Goal: Task Accomplishment & Management: Manage account settings

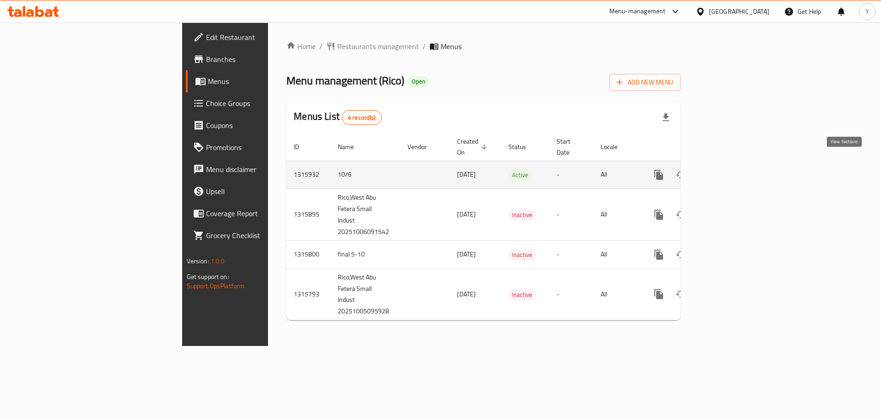
click at [736, 164] on link "enhanced table" at bounding box center [725, 175] width 22 height 22
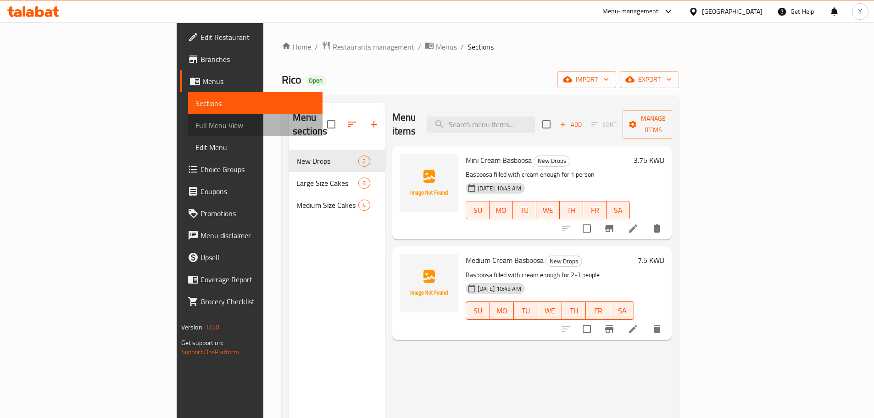
click at [195, 127] on span "Full Menu View" at bounding box center [255, 125] width 120 height 11
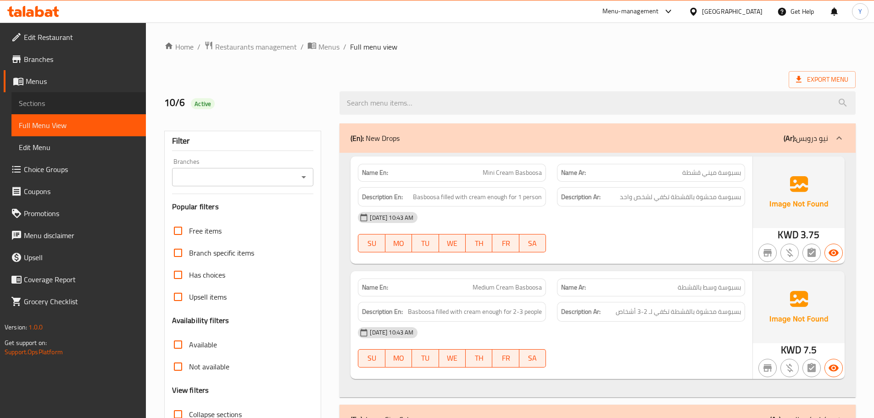
click at [62, 108] on span "Sections" at bounding box center [79, 103] width 120 height 11
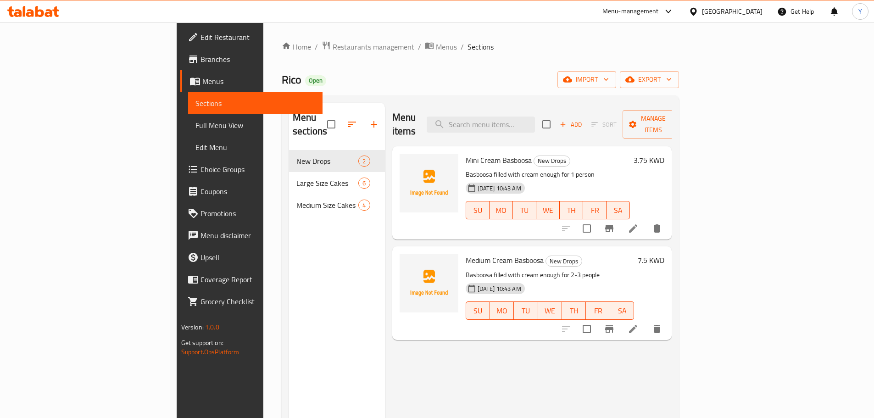
click at [521, 59] on div "Home / Restaurants management / Menus / Sections Rico Open import export Menu s…" at bounding box center [480, 284] width 397 height 487
click at [639, 223] on icon at bounding box center [633, 228] width 11 height 11
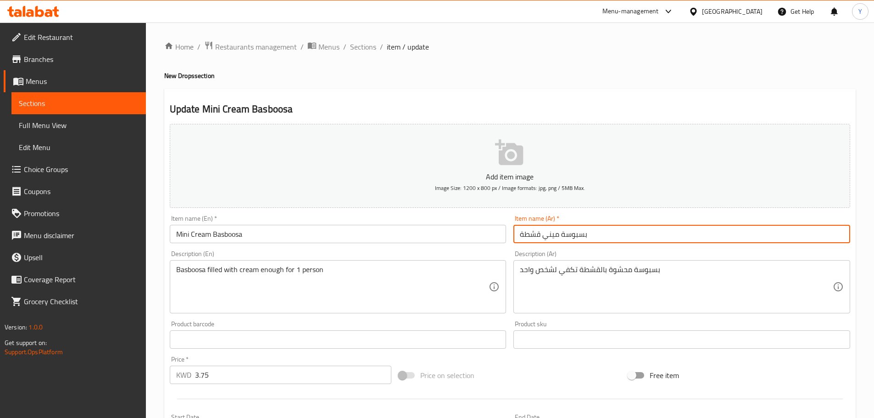
click at [571, 234] on input "بسبوسة ميني قشطة" at bounding box center [681, 234] width 337 height 18
click at [791, 234] on input "بسبوسة ميني قشطة" at bounding box center [681, 234] width 337 height 18
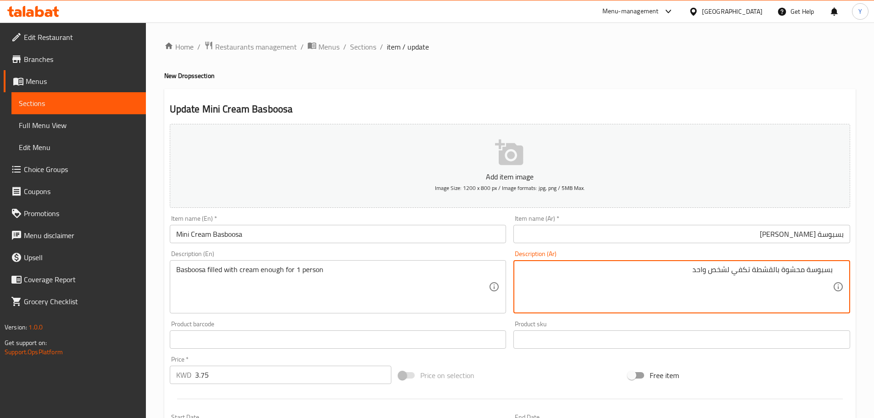
click at [810, 238] on input "بسبوسة ميني كريمة" at bounding box center [681, 234] width 337 height 18
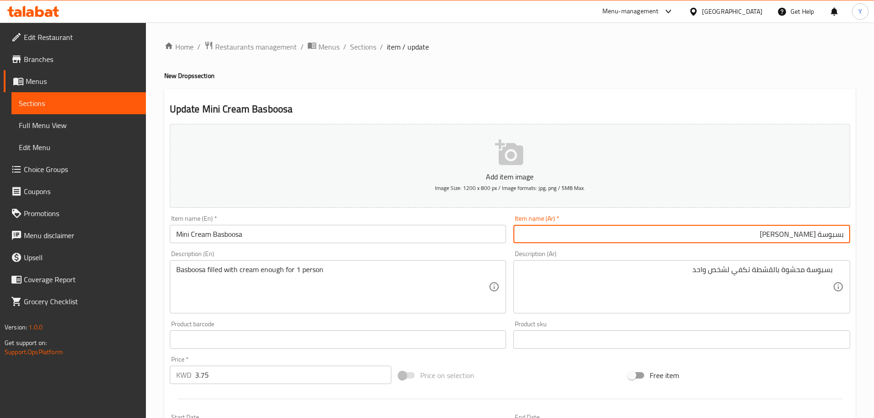
click at [810, 238] on input "بسبوسة ميني كريمة" at bounding box center [681, 234] width 337 height 18
paste input "ميني"
click at [792, 237] on input "ميني بسبوسة كريمة" at bounding box center [681, 234] width 337 height 18
type input "ميني بسبوسة كريمة"
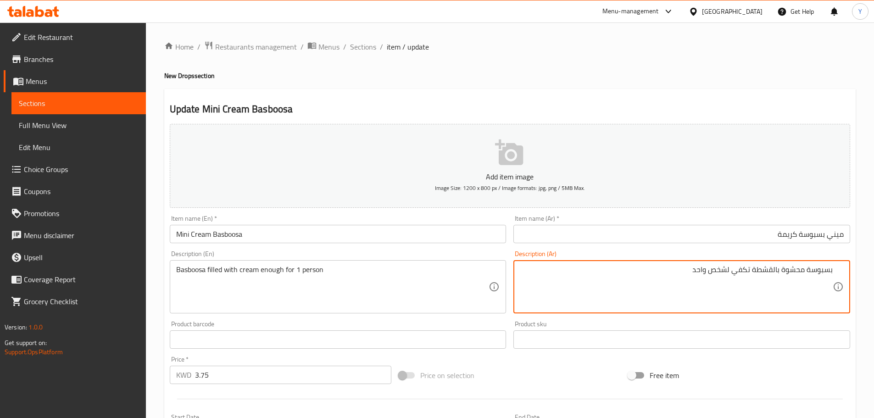
click at [773, 270] on textarea "بسبوسة محشوة بالقشطة تكفي لشخص واحد" at bounding box center [676, 287] width 313 height 44
paste textarea "كريمة"
type textarea "بسبوسة محشوة مع كريمة تكفي لشخص واحد"
click at [704, 92] on div "Update Mini Cream Basboosa Add item image Image Size: 1200 x 800 px / Image for…" at bounding box center [510, 356] width 692 height 534
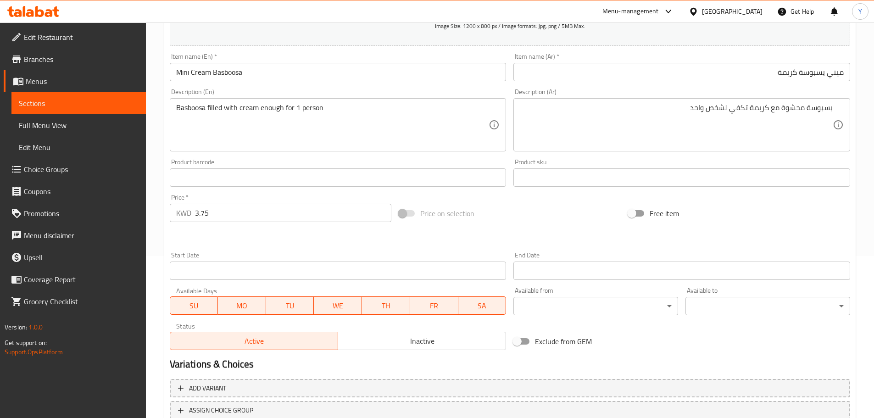
scroll to position [230, 0]
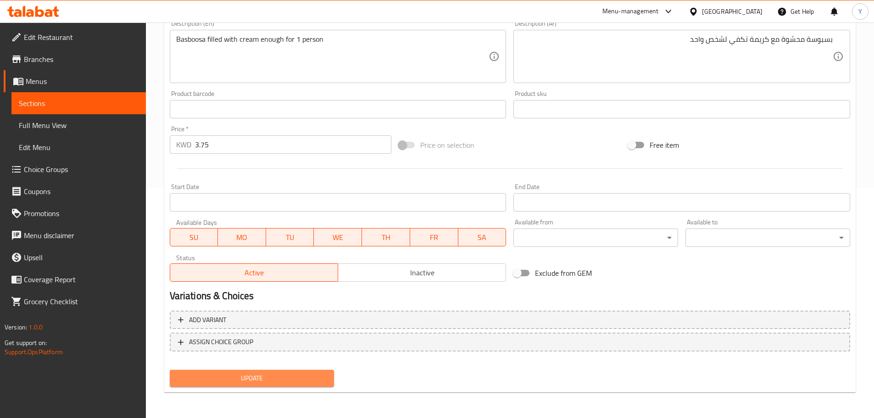
click at [279, 377] on span "Update" at bounding box center [252, 378] width 150 height 11
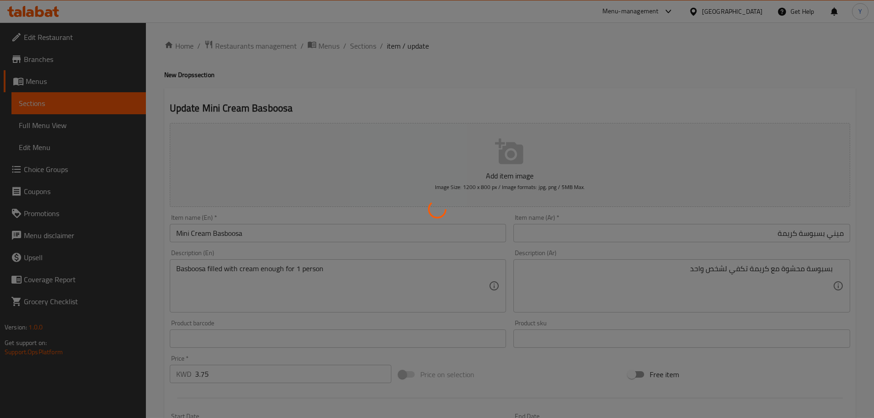
scroll to position [0, 0]
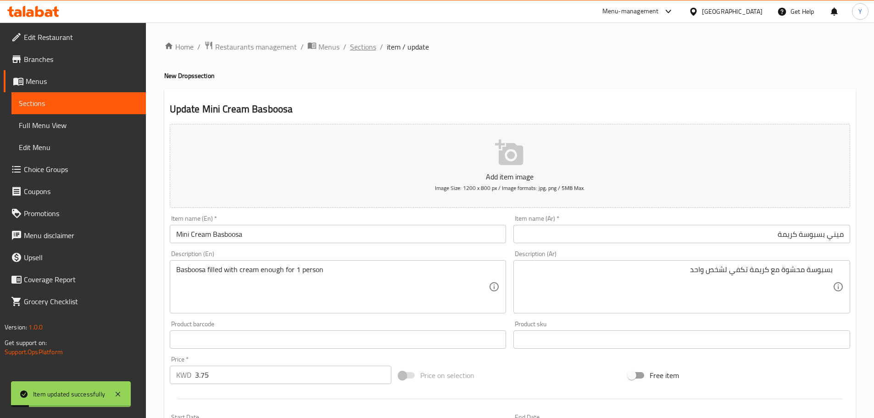
click at [355, 51] on span "Sections" at bounding box center [363, 46] width 26 height 11
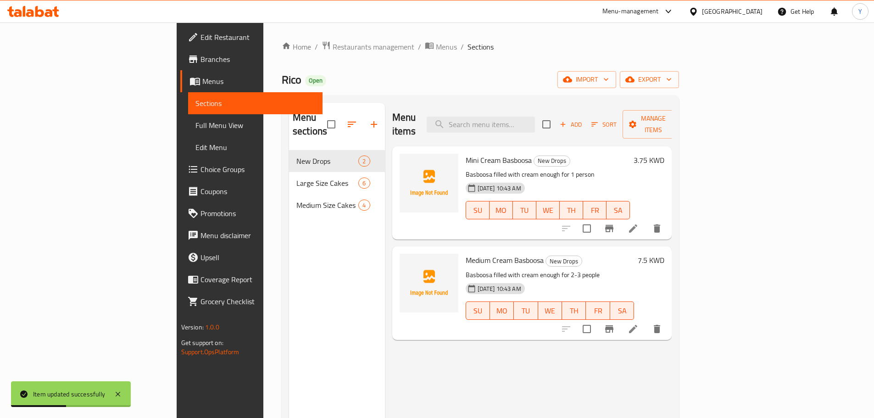
click at [646, 321] on li at bounding box center [633, 329] width 26 height 17
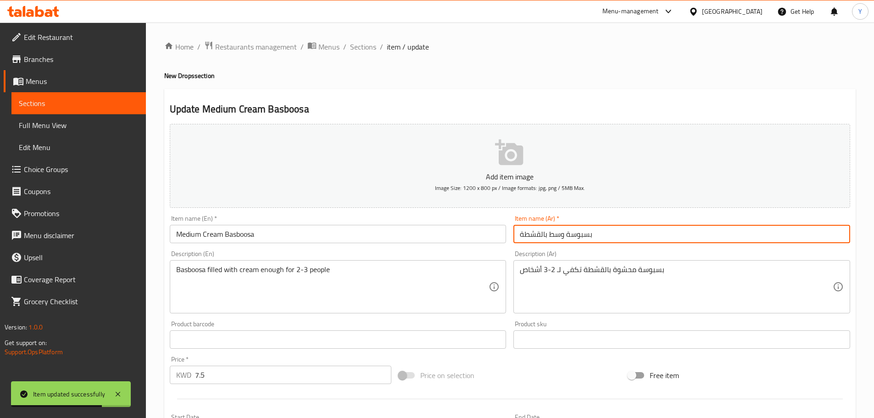
click at [719, 230] on input "بسبوسة وسط بالقشطة" at bounding box center [681, 234] width 337 height 18
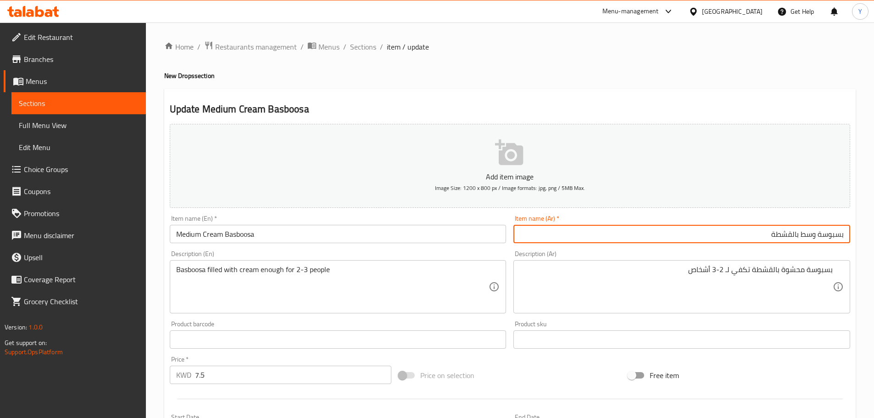
click at [788, 234] on input "بسبوسة وسط بالقشطة" at bounding box center [681, 234] width 337 height 18
click at [811, 239] on input "بسبوسة كريمة وسط" at bounding box center [681, 234] width 337 height 18
type input "بسبوسة كريمة وسط"
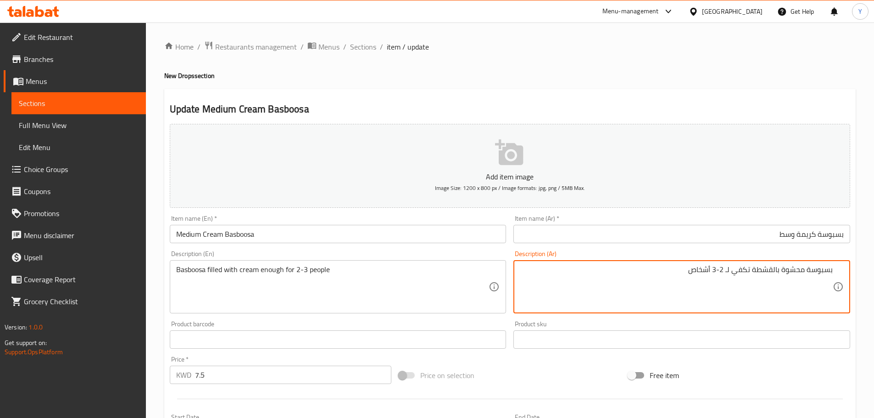
click at [778, 271] on textarea "بسبوسة محشوة بالقشطة تكفي لـ 2-3 أشخاص" at bounding box center [676, 287] width 313 height 44
paste textarea "كريمة"
type textarea "بسبوسة محشوة مع كريمة تكفي لـ 2-3 أشخاص"
click at [758, 105] on h2 "Update Medium Cream Basboosa" at bounding box center [510, 109] width 680 height 14
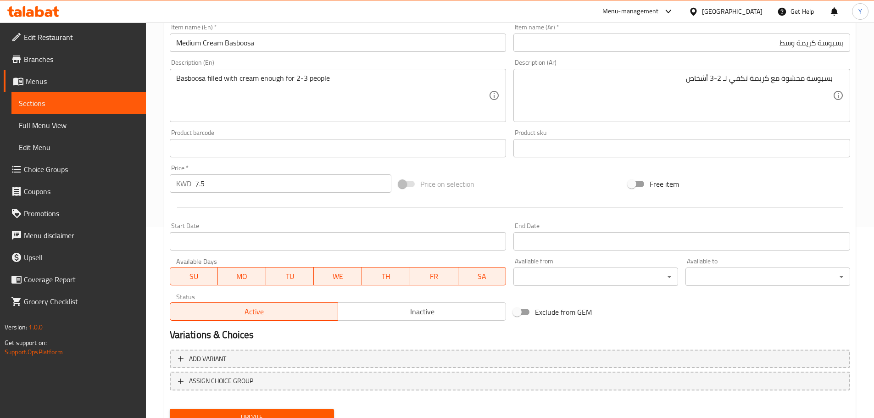
scroll to position [230, 0]
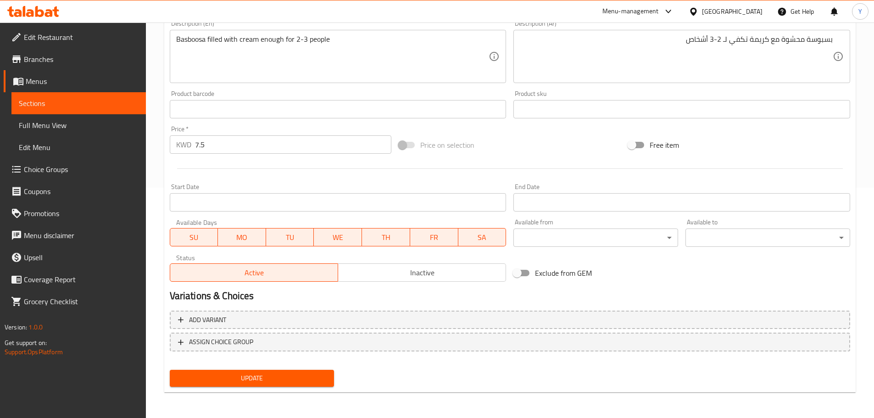
click at [259, 385] on button "Update" at bounding box center [252, 378] width 165 height 17
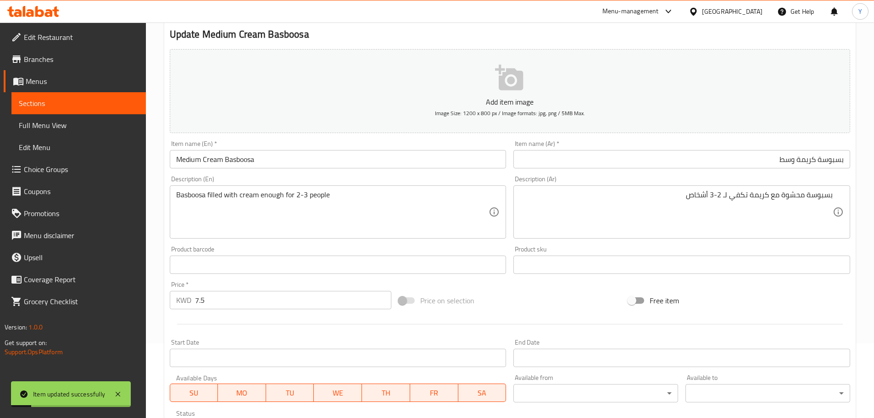
scroll to position [0, 0]
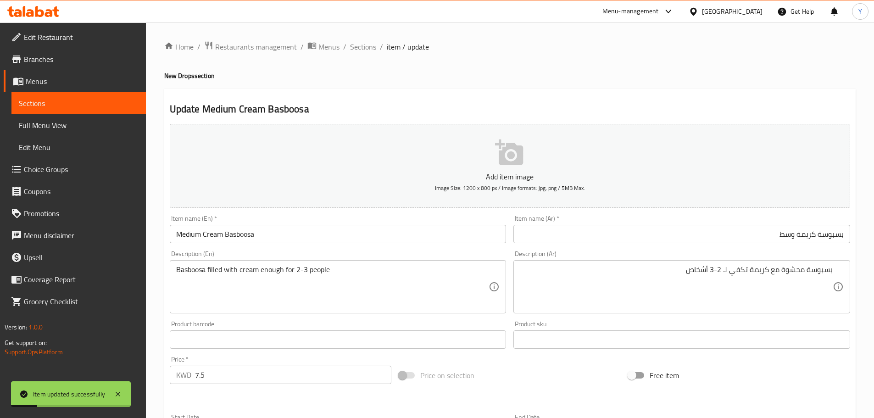
click at [369, 54] on div "Home / Restaurants management / Menus / Sections / item / update New Drops sect…" at bounding box center [510, 335] width 692 height 589
click at [369, 46] on span "Sections" at bounding box center [363, 46] width 26 height 11
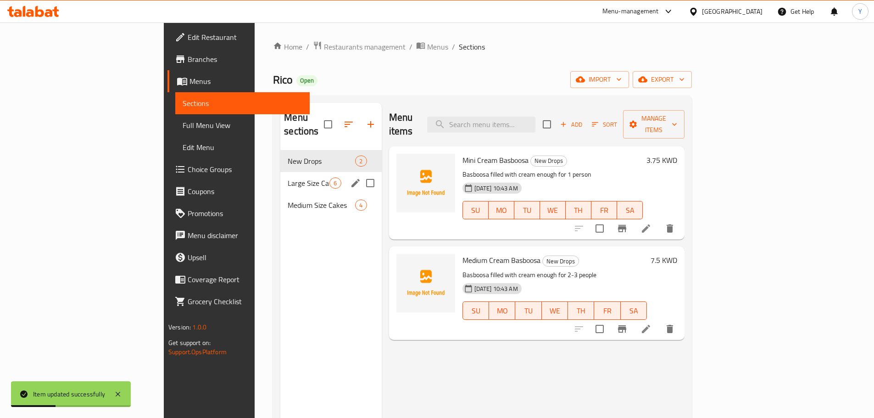
click at [280, 172] on div "Large Size Cakes 6" at bounding box center [330, 183] width 101 height 22
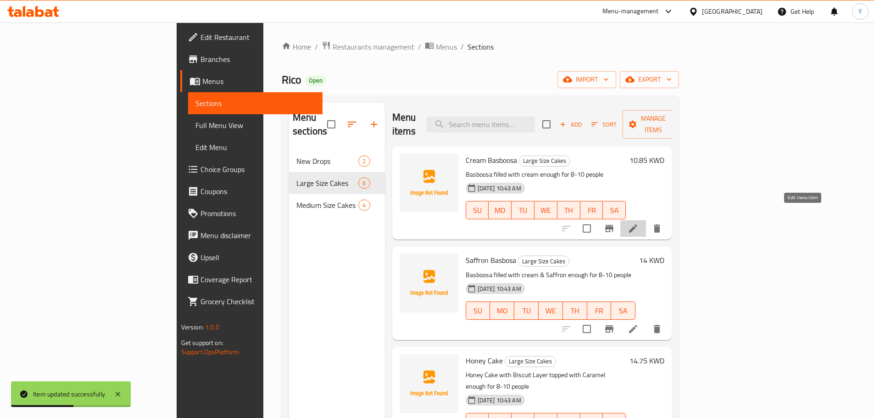
click at [637, 224] on icon at bounding box center [633, 228] width 8 height 8
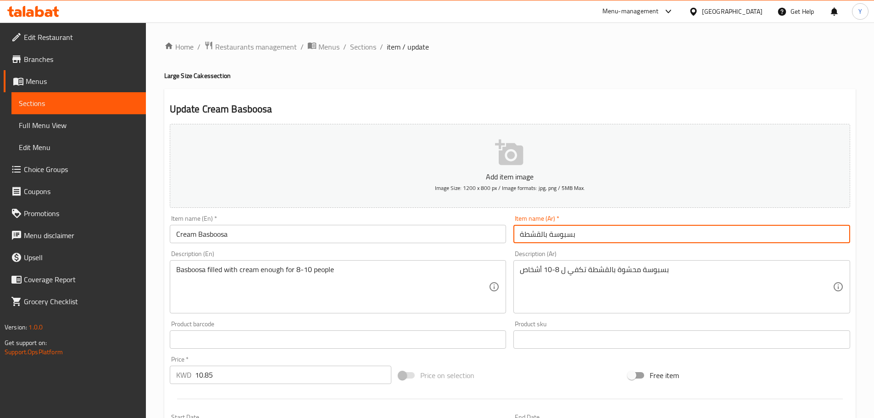
click at [536, 235] on input "بسبوسة بالقشطة" at bounding box center [681, 234] width 337 height 18
type input "بسبوسة كريمة"
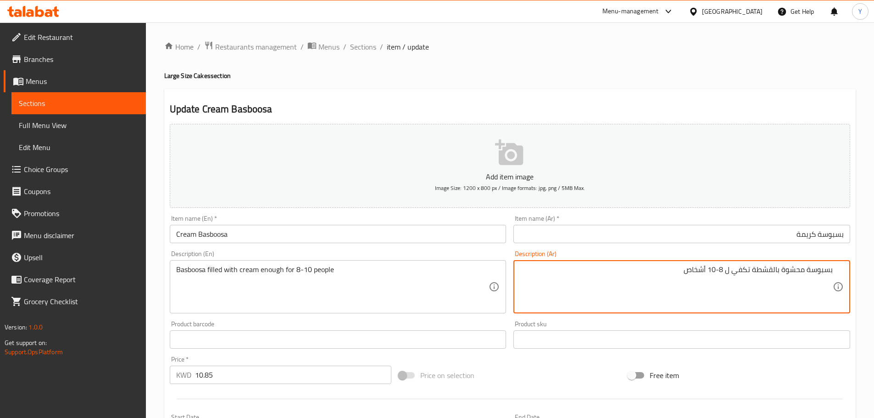
click at [771, 269] on textarea "بسبوسة محشوة بالقشطة تكفي ل 8-10 أشخاص" at bounding box center [676, 287] width 313 height 44
type textarea "بسبوسة محشوة مع كريمة تكفي ل 8-10 أشخاص"
click at [771, 75] on h4 "Large Size Cakes section" at bounding box center [510, 75] width 692 height 9
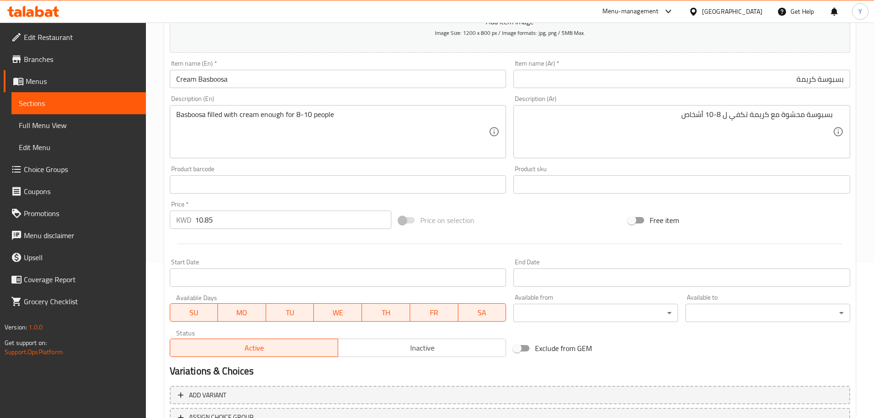
scroll to position [230, 0]
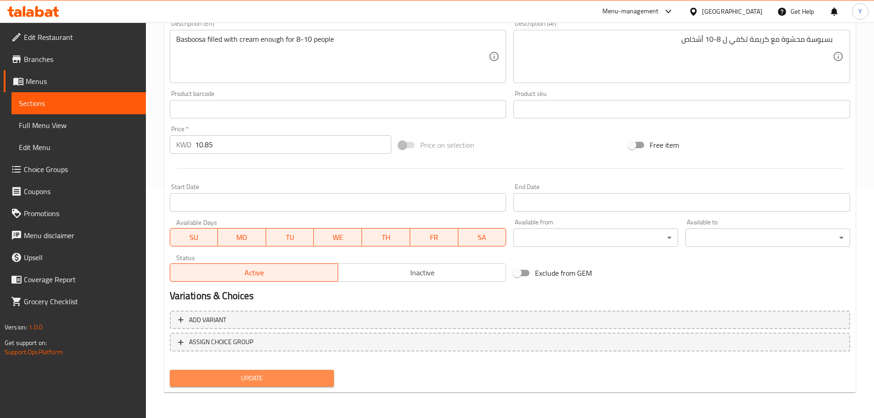
click at [321, 380] on span "Update" at bounding box center [252, 378] width 150 height 11
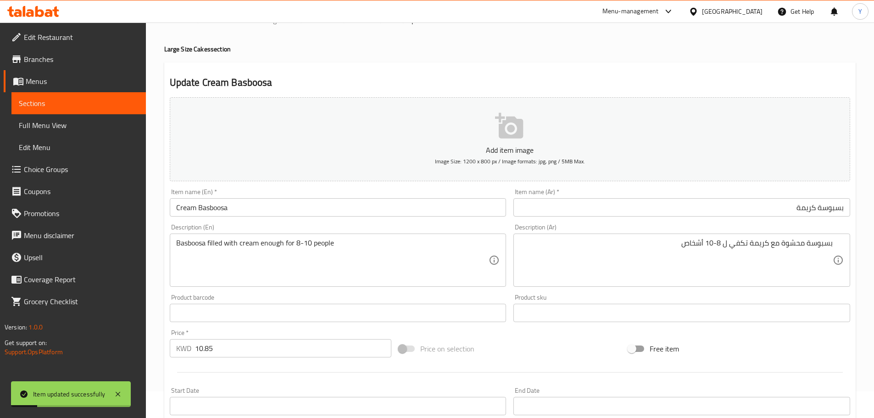
scroll to position [0, 0]
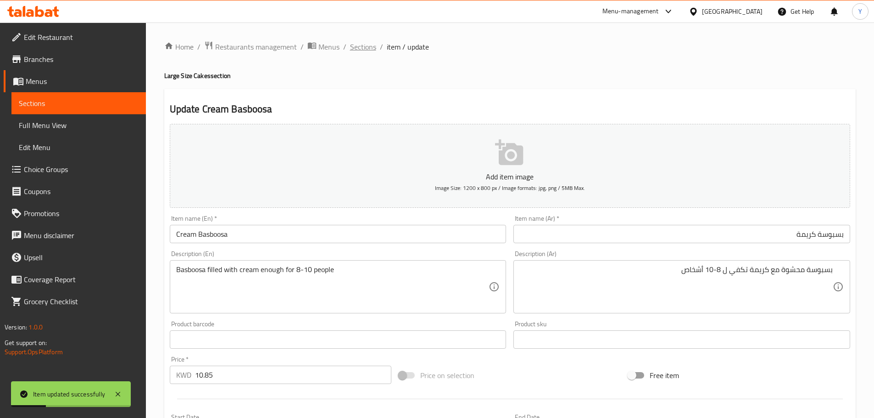
click at [368, 42] on span "Sections" at bounding box center [363, 46] width 26 height 11
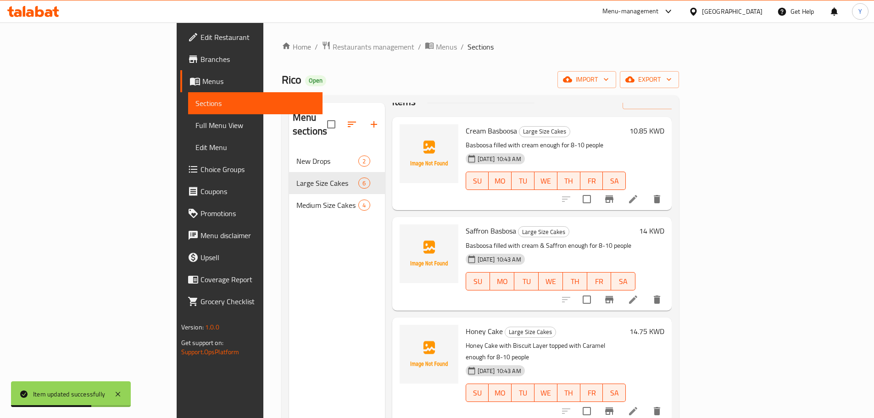
scroll to position [46, 0]
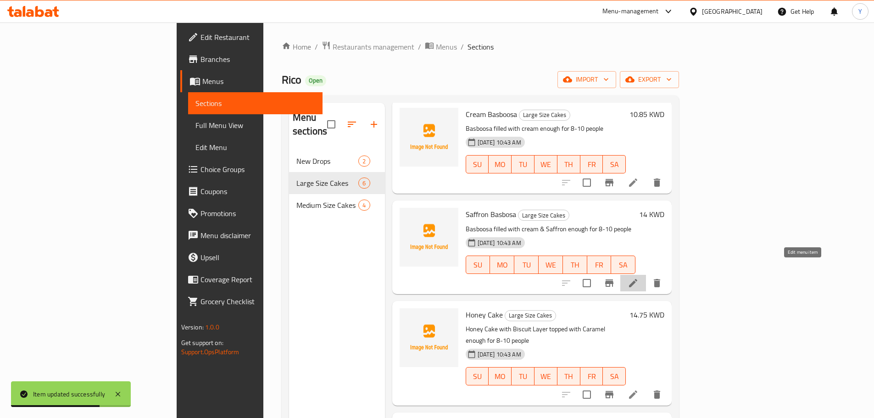
click at [639, 278] on icon at bounding box center [633, 283] width 11 height 11
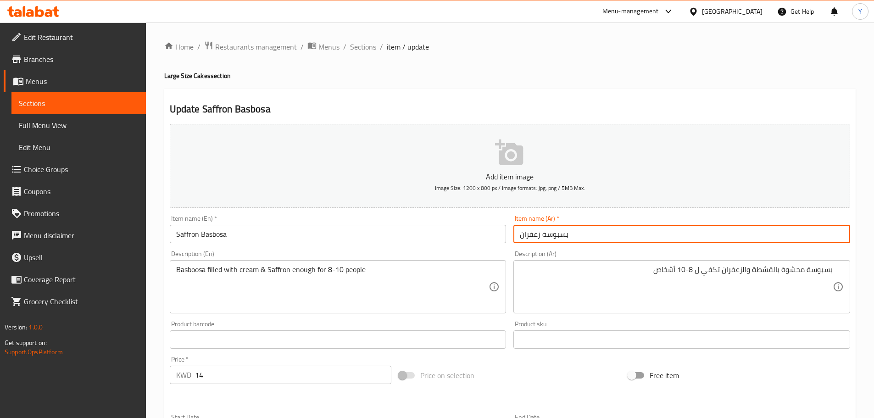
click at [598, 235] on input "بسبوسة زعفران" at bounding box center [681, 234] width 337 height 18
click at [796, 261] on div "بسبوسة محشوة بالقشطة والزعفران تكفي ل 8-10 أشخاص Description (Ar)" at bounding box center [681, 286] width 337 height 53
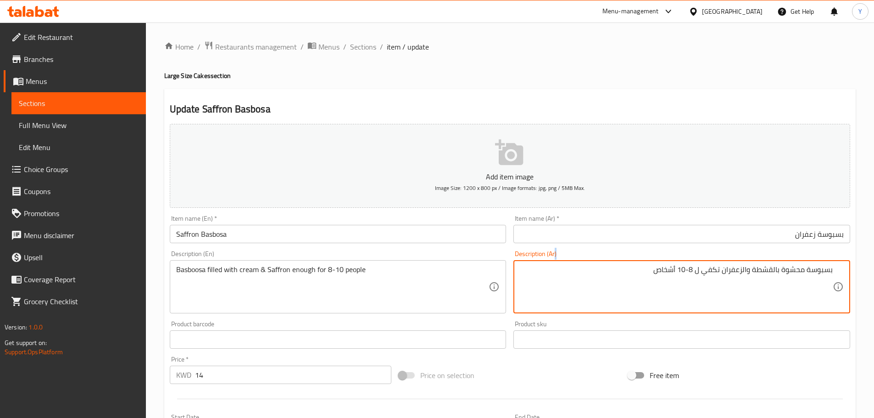
click at [796, 261] on div "بسبوسة محشوة بالقشطة والزعفران تكفي ل 8-10 أشخاص Description (Ar)" at bounding box center [681, 286] width 337 height 53
click at [762, 269] on textarea "بسبوسة محشوة بالقشطة والزعفران تكفي ل 8-10 أشخاص" at bounding box center [676, 287] width 313 height 44
click at [773, 271] on textarea "بسبوسة محشوة بالقشطة والزعفران تكفي ل 8-10 أشخاص" at bounding box center [676, 287] width 313 height 44
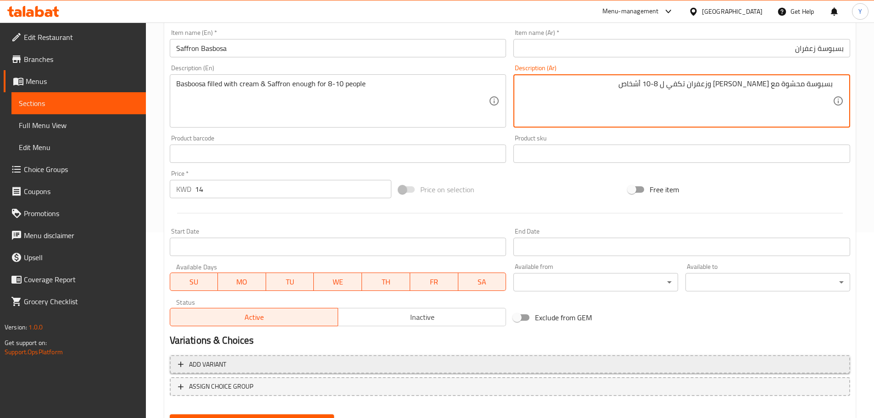
scroll to position [230, 0]
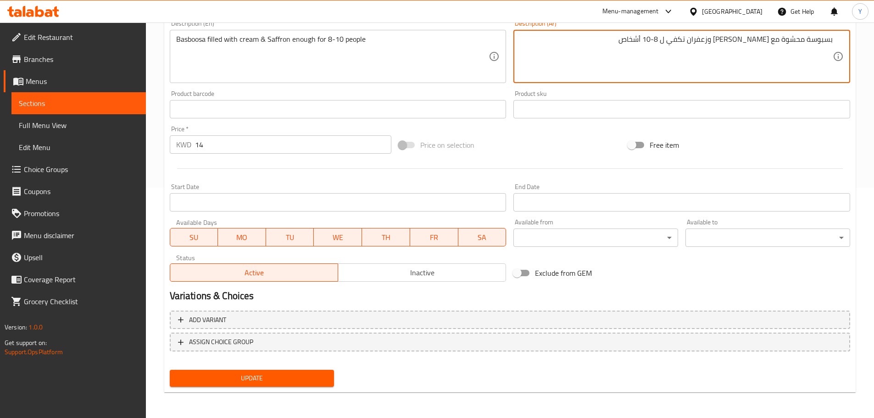
type textarea "بسبوسة محشوة مع كريمة وزعفران تكفي ل 8-10 أشخاص"
click at [287, 372] on button "Update" at bounding box center [252, 378] width 165 height 17
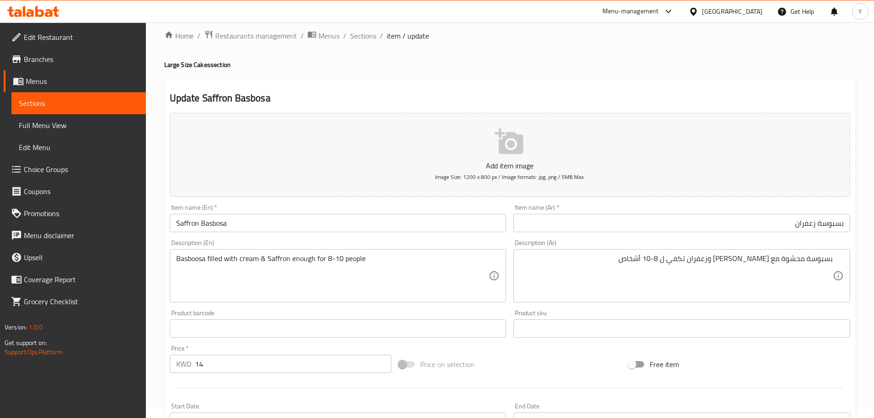
scroll to position [0, 0]
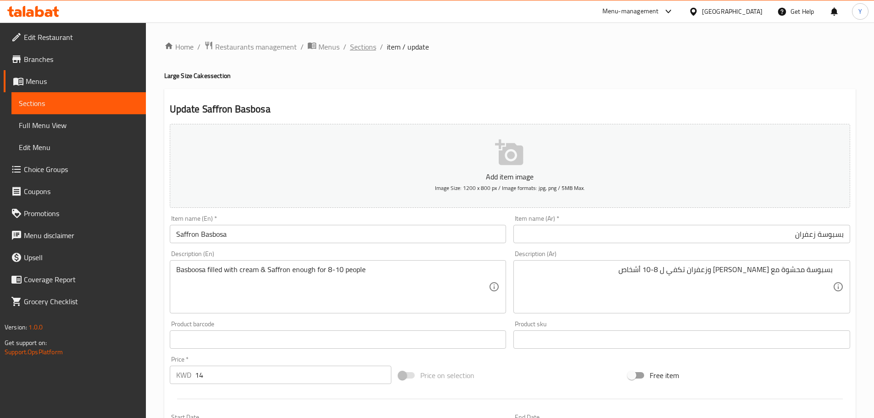
click at [372, 48] on span "Sections" at bounding box center [363, 46] width 26 height 11
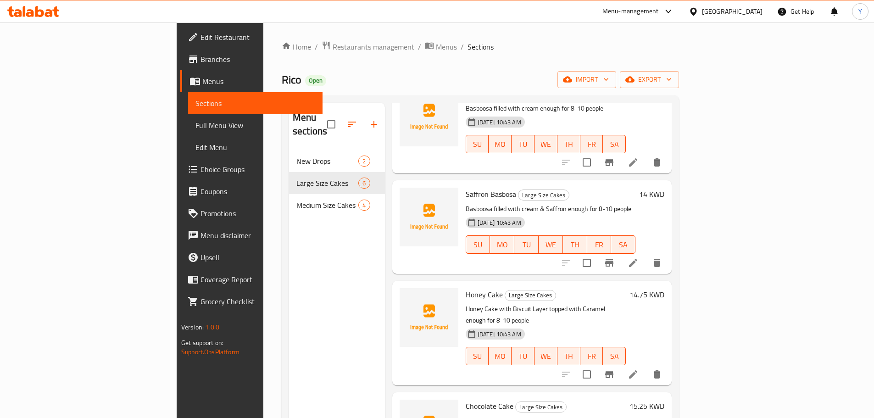
scroll to position [138, 0]
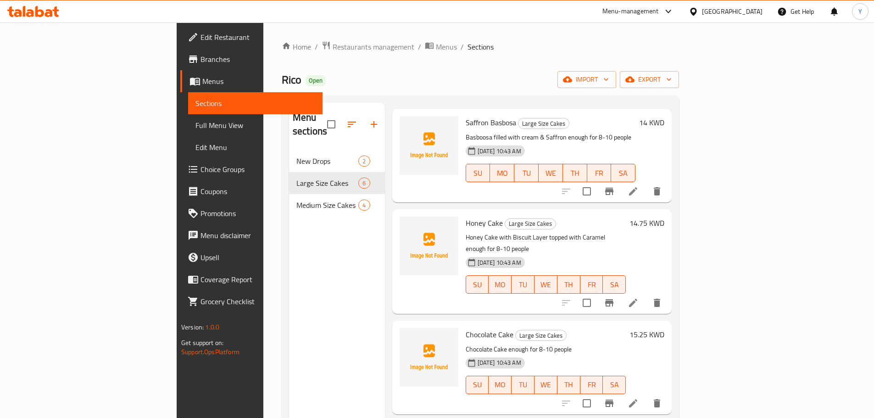
click at [466, 216] on span "Honey Cake" at bounding box center [484, 223] width 37 height 14
copy span "Honey"
click at [466, 216] on span "Honey Cake" at bounding box center [484, 223] width 37 height 14
copy h6 "Honey Cake"
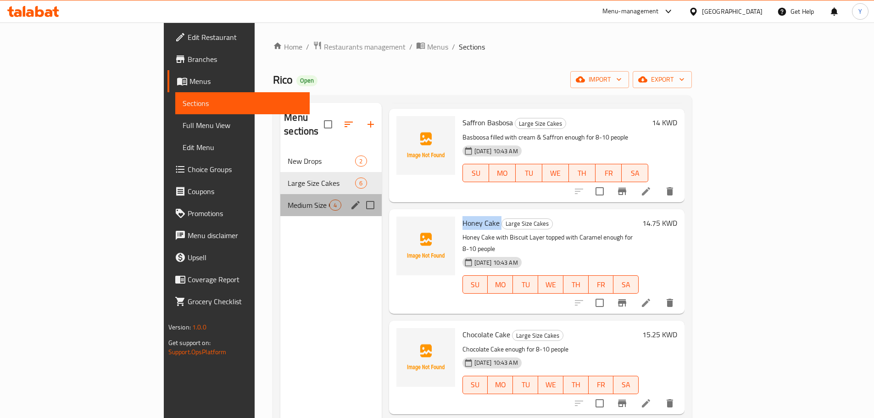
click at [280, 194] on div "Medium Size Cakes 4" at bounding box center [330, 205] width 101 height 22
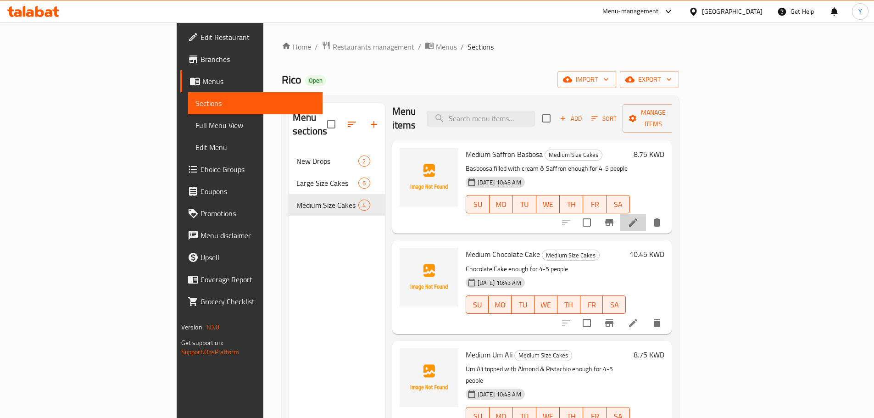
click at [646, 214] on li at bounding box center [633, 222] width 26 height 17
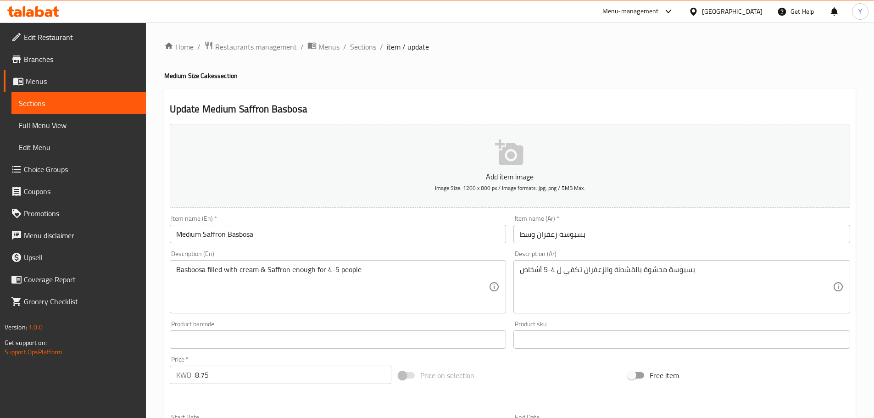
click at [660, 284] on div "Home / Restaurants management / Menus / Sections / item / update Medium Size Ca…" at bounding box center [510, 335] width 692 height 589
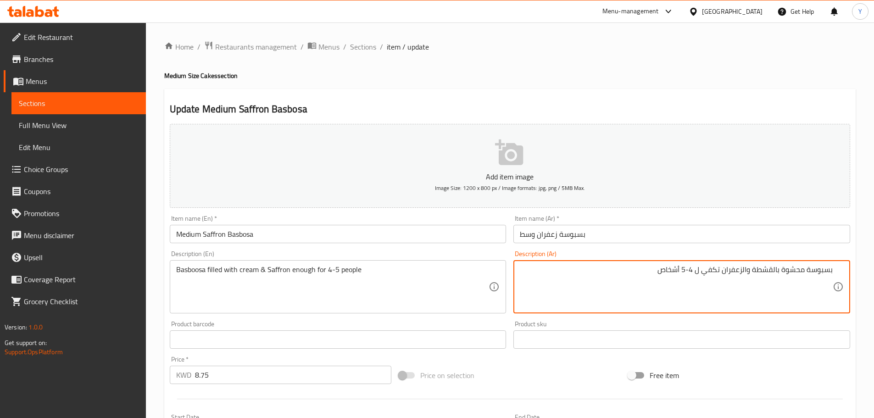
click at [778, 268] on textarea "بسبوسة محشوة بالقشطة والزعفران تكفي ل 4-5 أشخاص" at bounding box center [676, 287] width 313 height 44
click at [777, 267] on textarea "بسبوسة محشوة بالقشطة والزعفران تكفي ل 4-5 أشخاص" at bounding box center [676, 287] width 313 height 44
type textarea "بسبوسة محشوة مع كريمة والزعفران تكفي ل 4-5 أشخاص"
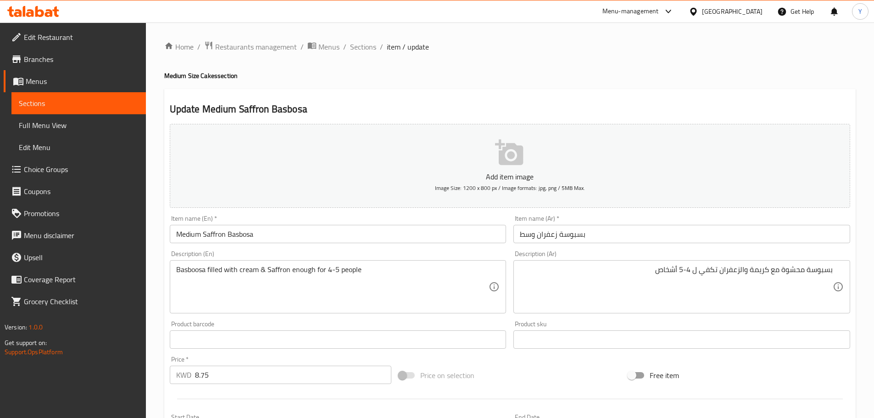
click at [664, 100] on div "Update Medium Saffron Basbosa Add item image Image Size: 1200 x 800 px / Image …" at bounding box center [510, 356] width 692 height 534
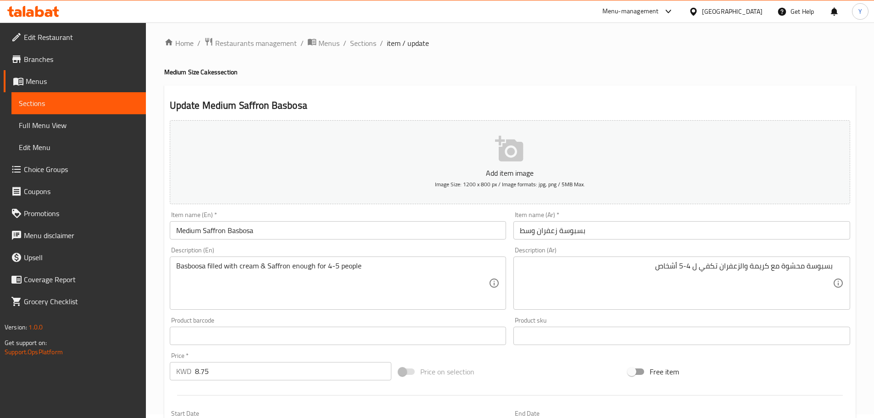
scroll to position [230, 0]
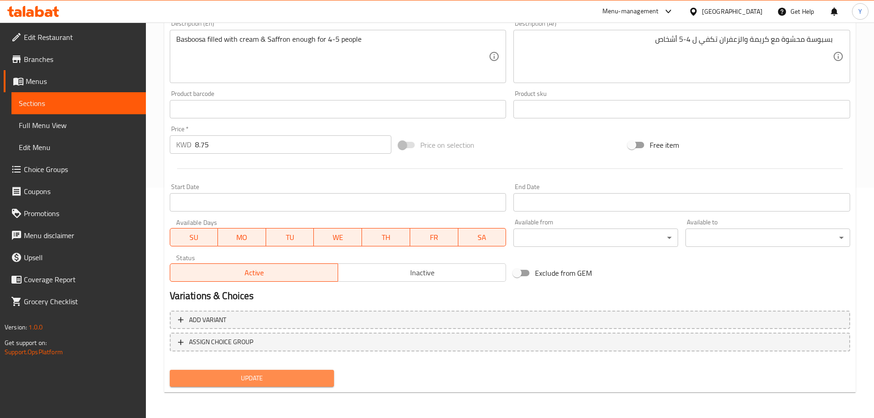
click at [210, 386] on button "Update" at bounding box center [252, 378] width 165 height 17
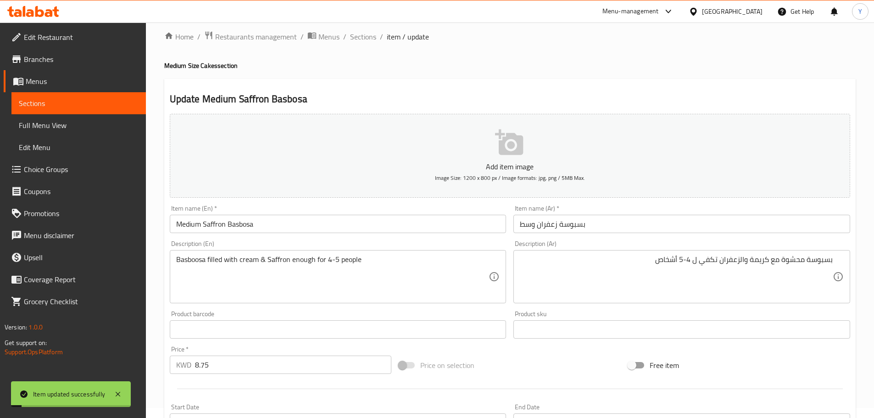
scroll to position [0, 0]
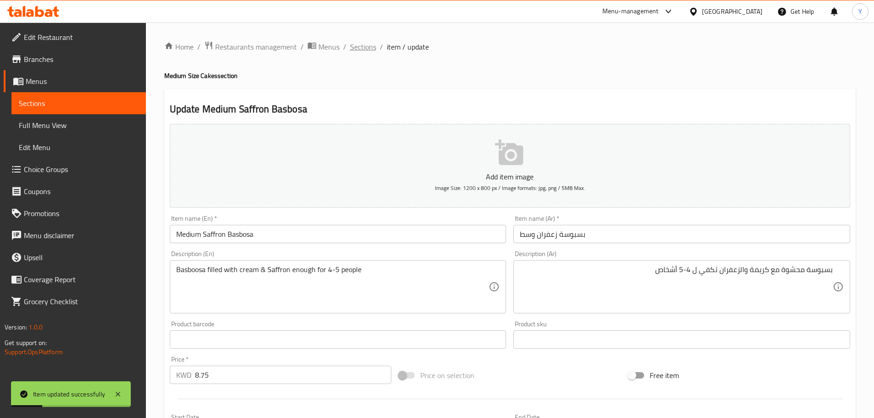
click at [368, 50] on span "Sections" at bounding box center [363, 46] width 26 height 11
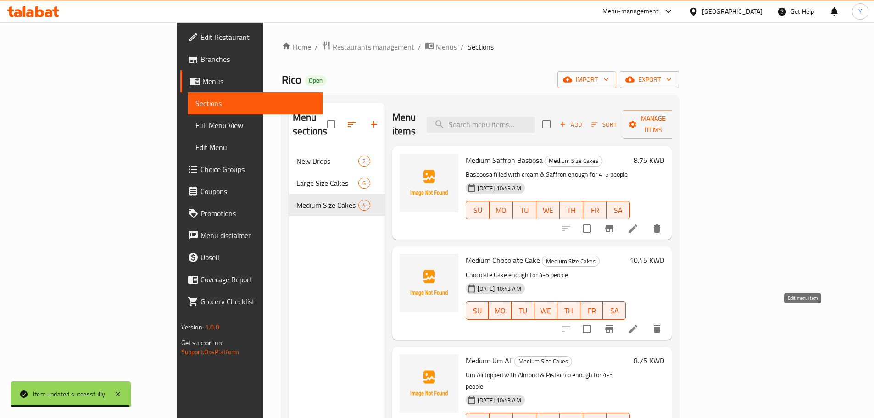
click at [637, 325] on icon at bounding box center [633, 329] width 8 height 8
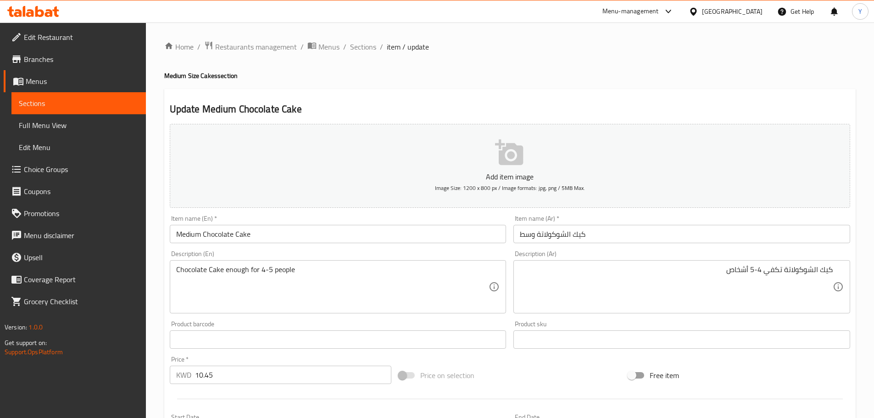
click at [705, 89] on div "Update Medium Chocolate Cake Add item image Image Size: 1200 x 800 px / Image f…" at bounding box center [510, 356] width 692 height 534
click at [367, 51] on span "Sections" at bounding box center [363, 46] width 26 height 11
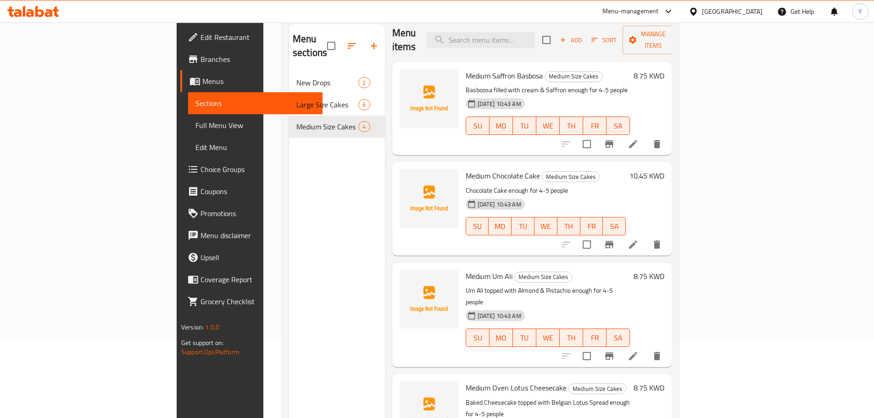
scroll to position [128, 0]
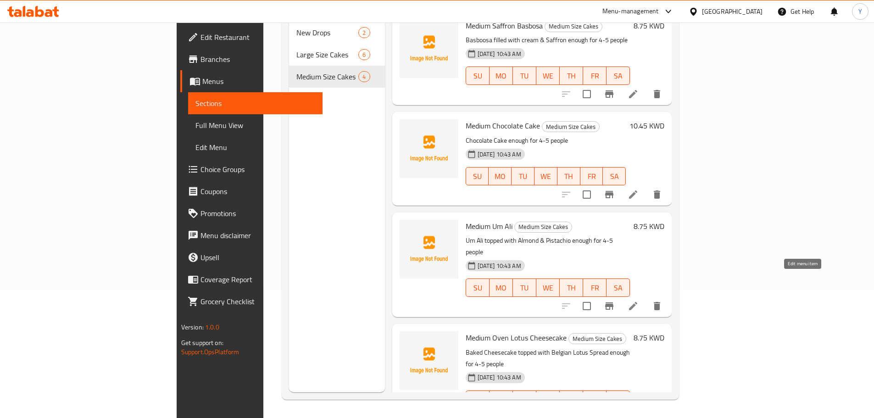
click at [637, 302] on icon at bounding box center [633, 306] width 8 height 8
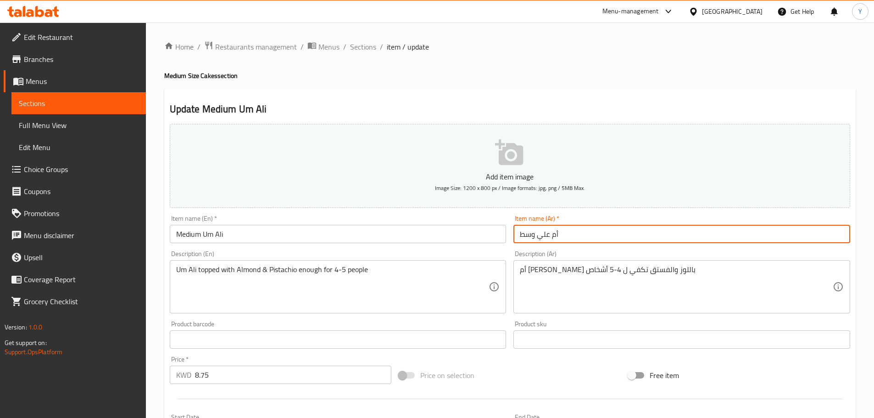
click at [587, 230] on input "أم علي وسط" at bounding box center [681, 234] width 337 height 18
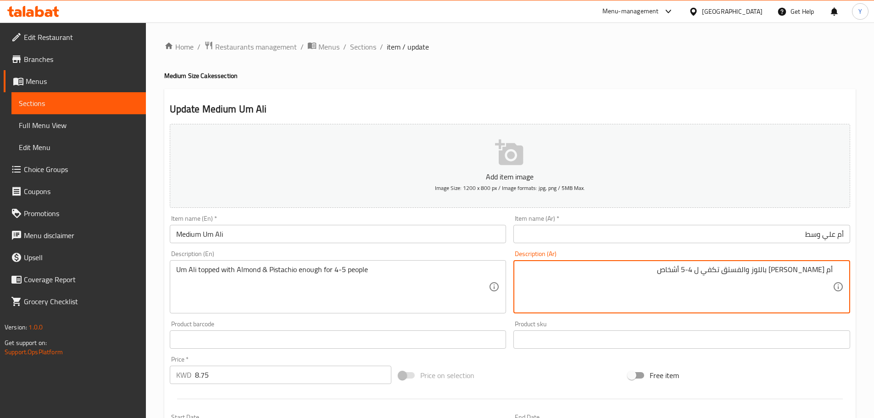
click at [788, 272] on textarea "أم علي مغطاة باللوز والفستق تكفي ل 4-5 أشخاص" at bounding box center [676, 287] width 313 height 44
type textarea "أم علي مغطاة مع لوز وفستق تكفي ل 4-5 أشخاص"
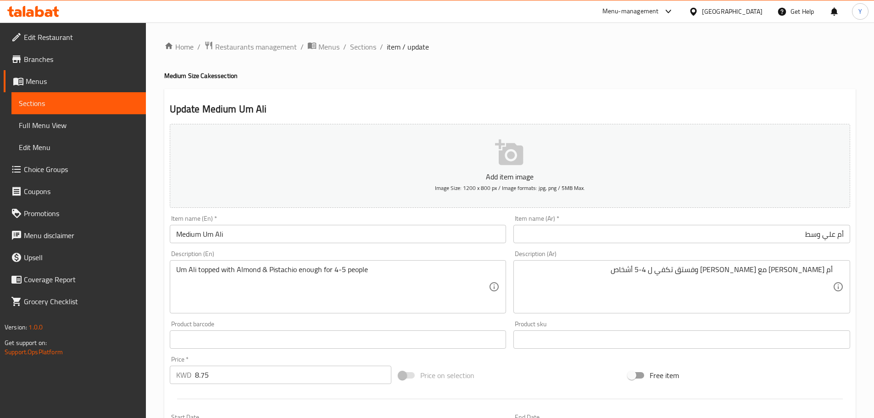
click at [564, 80] on h4 "Medium Size Cakes section" at bounding box center [510, 75] width 692 height 9
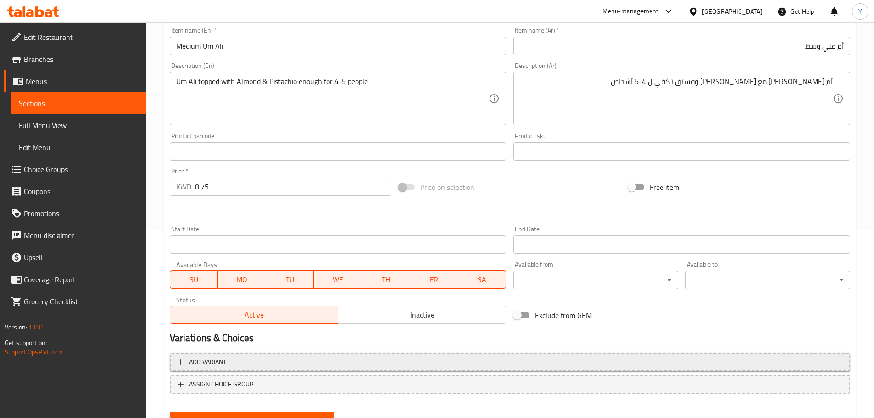
scroll to position [230, 0]
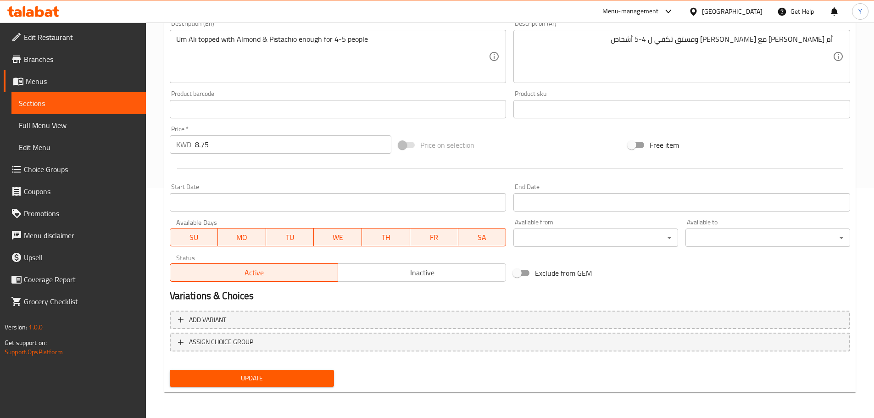
click at [273, 375] on span "Update" at bounding box center [252, 378] width 150 height 11
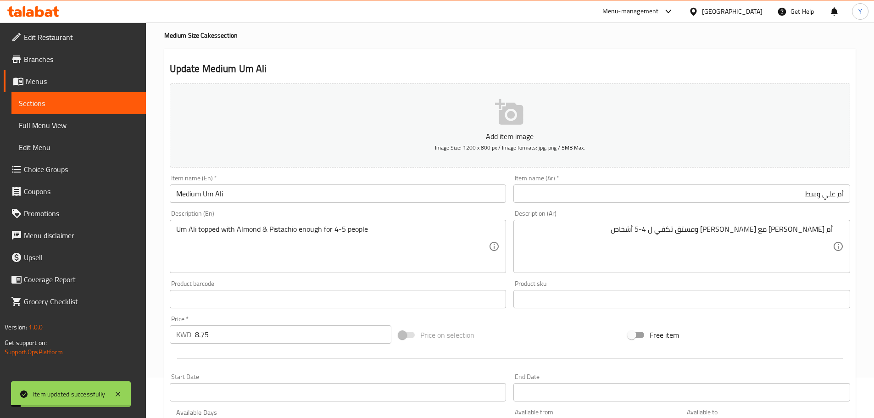
scroll to position [0, 0]
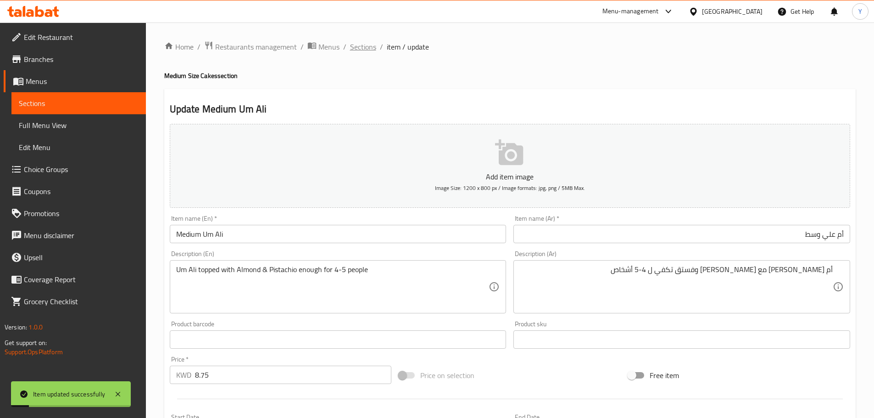
click at [360, 47] on span "Sections" at bounding box center [363, 46] width 26 height 11
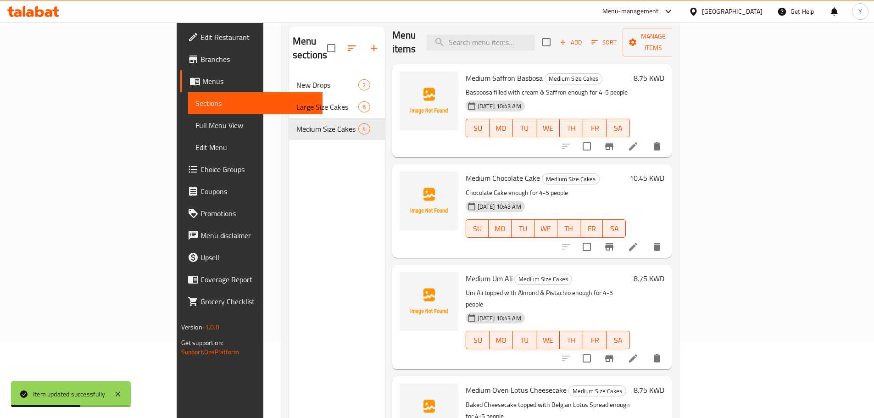
scroll to position [128, 0]
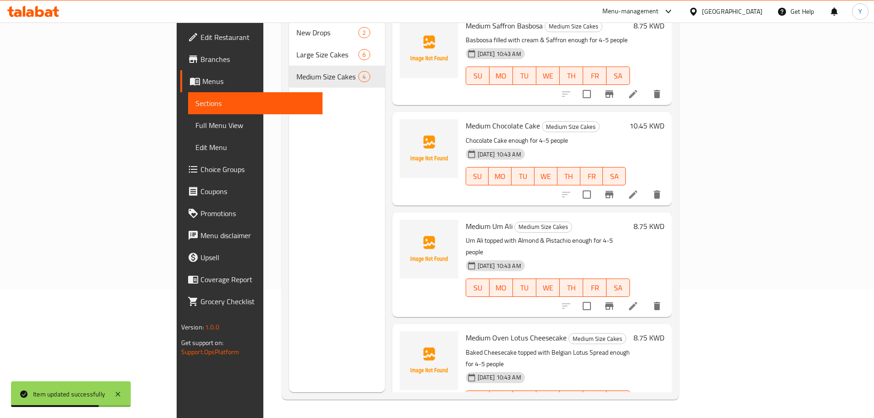
click at [639, 413] on icon at bounding box center [633, 418] width 11 height 11
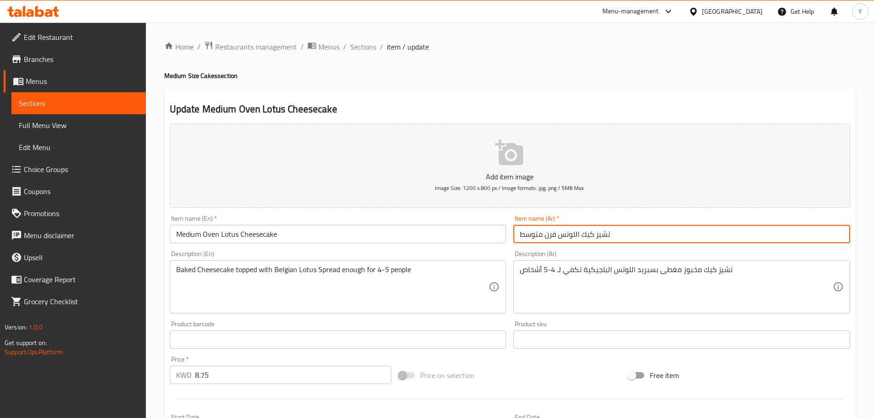
click at [578, 237] on input "تشيز كيك اللوتس فرن متوسط" at bounding box center [681, 234] width 337 height 18
type input "تشيز كيك لوتس فرن متوسط"
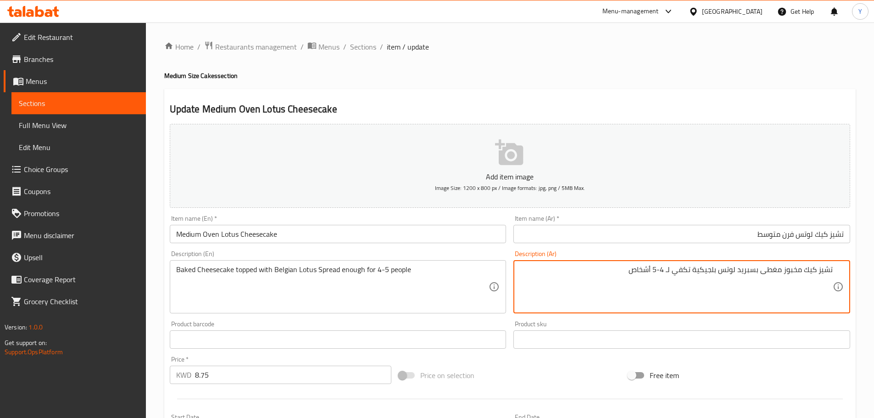
type textarea "تشيز كيك مخبوز مغطى بسبريد لوتس بلجيكية تكفي لـ 4-5 أشخاص"
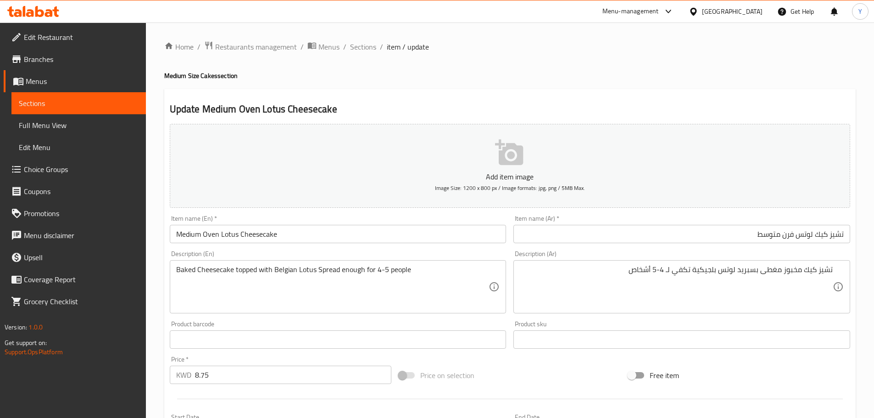
click at [652, 91] on div "Update Medium Oven Lotus Cheesecake Add item image Image Size: 1200 x 800 px / …" at bounding box center [510, 356] width 692 height 534
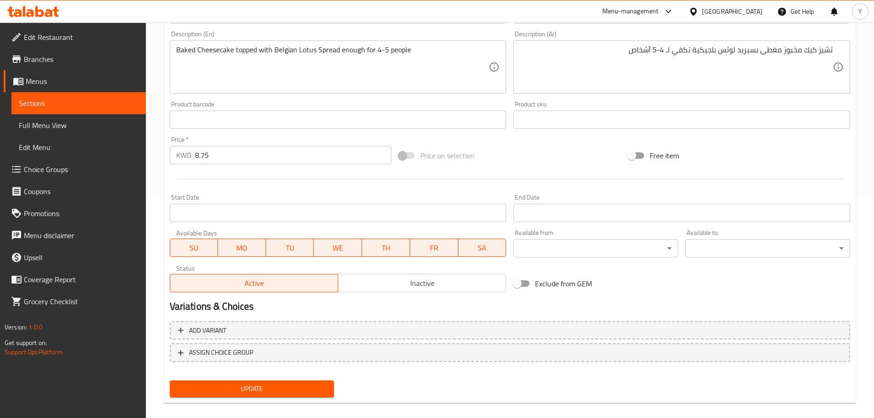
scroll to position [230, 0]
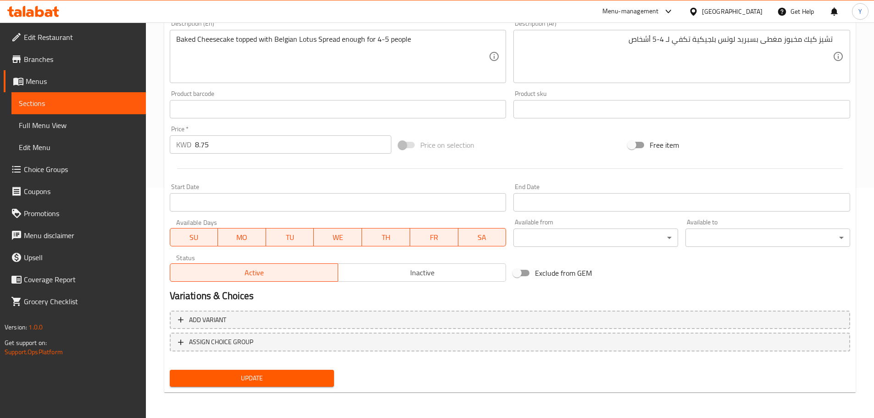
click at [295, 375] on span "Update" at bounding box center [252, 378] width 150 height 11
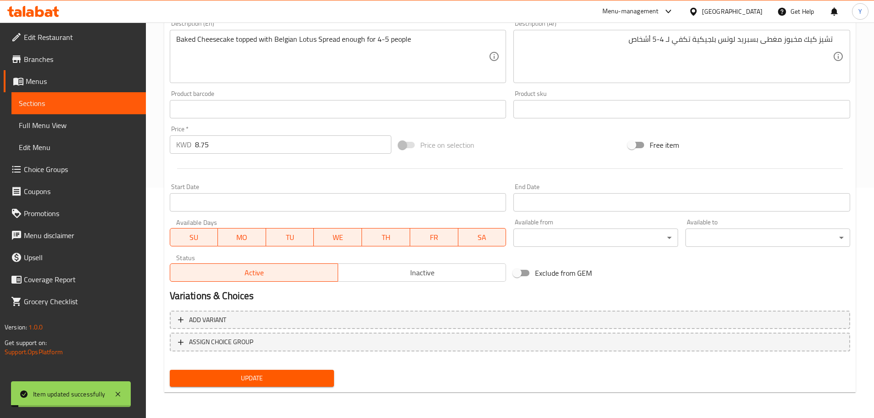
scroll to position [0, 0]
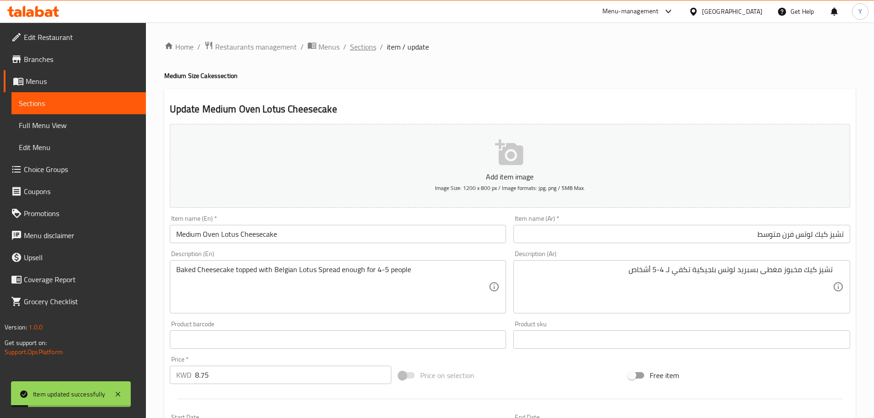
click at [370, 49] on span "Sections" at bounding box center [363, 46] width 26 height 11
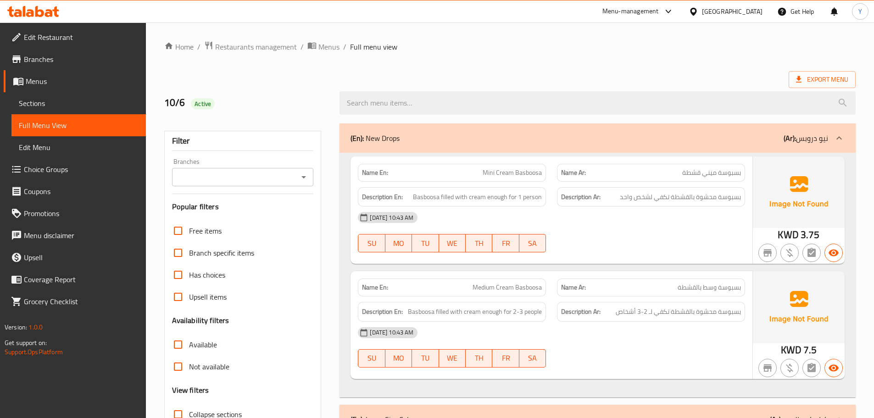
click at [761, 210] on img at bounding box center [799, 192] width 92 height 72
click at [731, 201] on span "بسبوسة محشوة بالقشطة تكفي لشخص واحد" at bounding box center [680, 196] width 121 height 11
click at [481, 200] on span "Basboosa filled with cream enough for 1 person" at bounding box center [477, 196] width 129 height 11
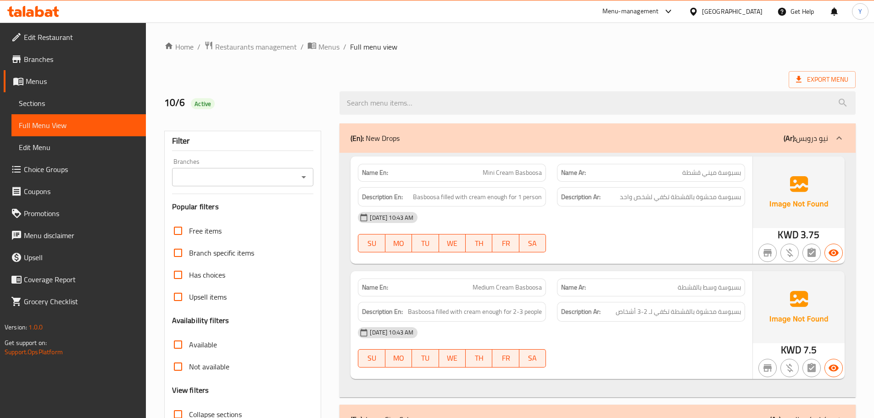
click at [523, 169] on span "Mini Cream Basboosa" at bounding box center [512, 173] width 59 height 10
copy span "Mini Cream Basboosa"
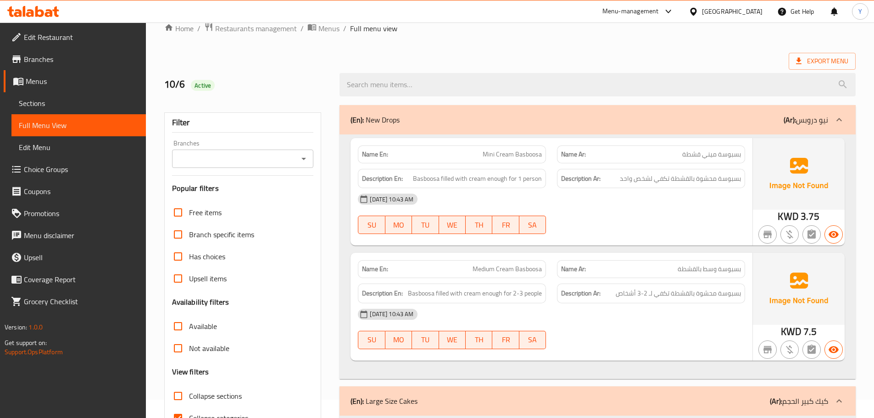
click at [509, 273] on span "Medium Cream Basboosa" at bounding box center [507, 269] width 69 height 10
copy span "Medium Cream Basboosa"
click at [509, 273] on span "Medium Cream Basboosa" at bounding box center [507, 269] width 69 height 10
click at [565, 130] on div "(En): New Drops (Ar): نيو دروبس" at bounding box center [598, 119] width 516 height 29
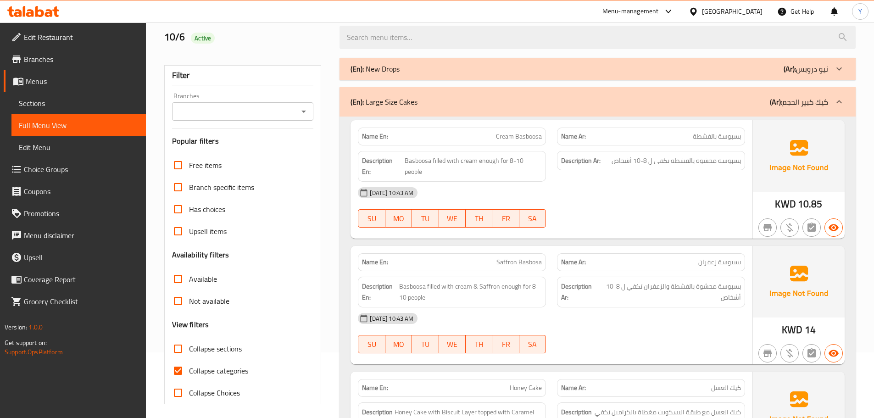
scroll to position [110, 0]
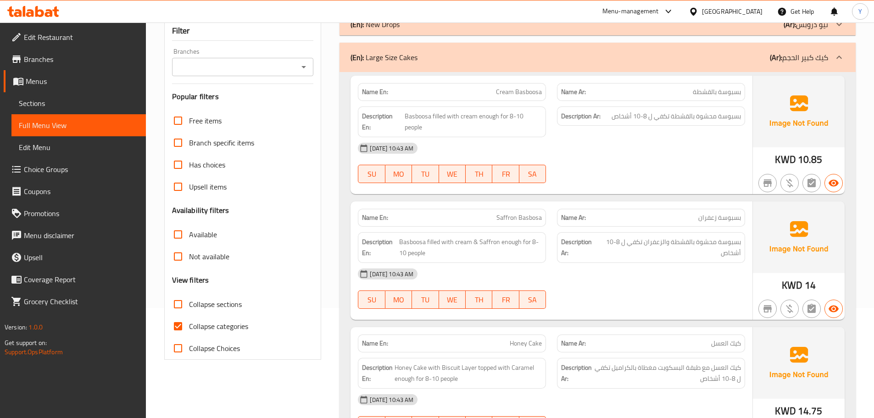
click at [537, 211] on div "Name En: Saffron Basbosa" at bounding box center [452, 218] width 188 height 18
copy span "Saffron Basbosa"
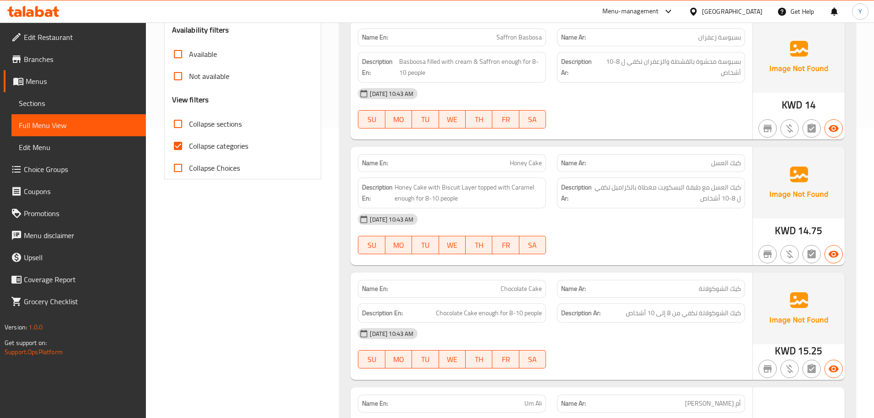
scroll to position [294, 0]
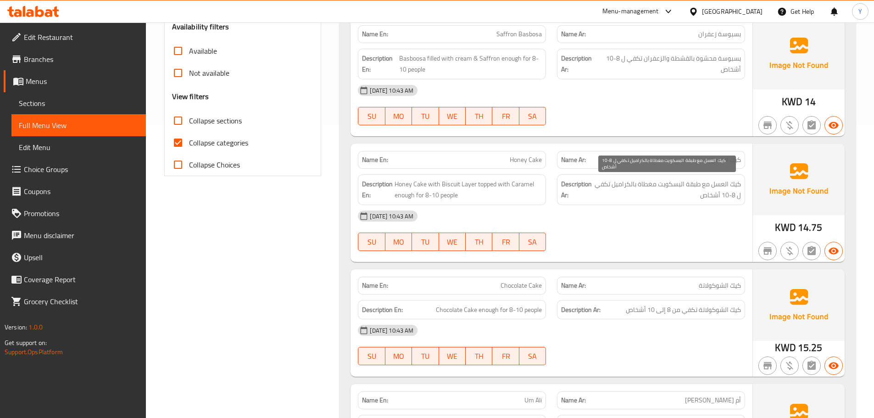
click at [717, 182] on span "كيك العسل مع طبقة البسكويت مغطاة بالكراميل تكفي ل 8-10 أشخاص" at bounding box center [667, 189] width 147 height 22
click at [695, 201] on span "كيك العسل مع طبقة البسكويت مغطاة بالكراميل تكفي ل 8-10 أشخاص" at bounding box center [667, 189] width 147 height 22
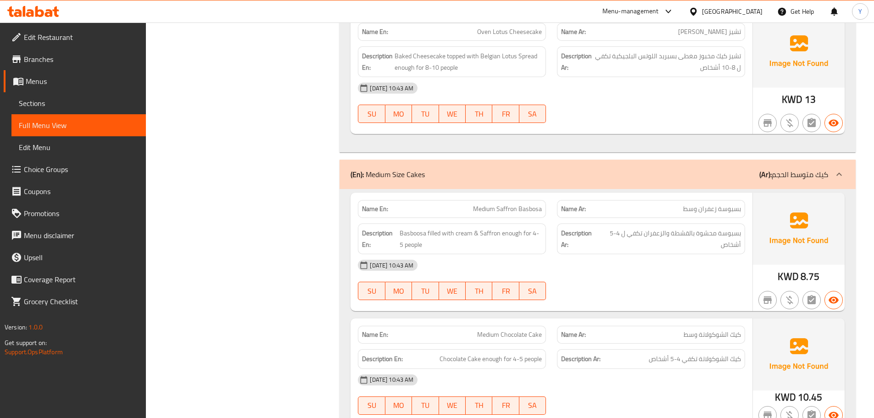
scroll to position [789, 0]
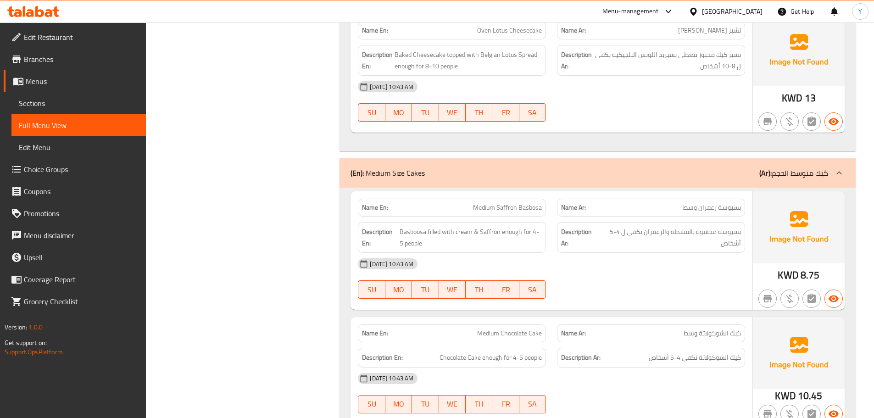
click at [502, 207] on span "Medium Saffron Basbosa" at bounding box center [507, 208] width 69 height 10
copy span "Medium Saffron Basbosa"
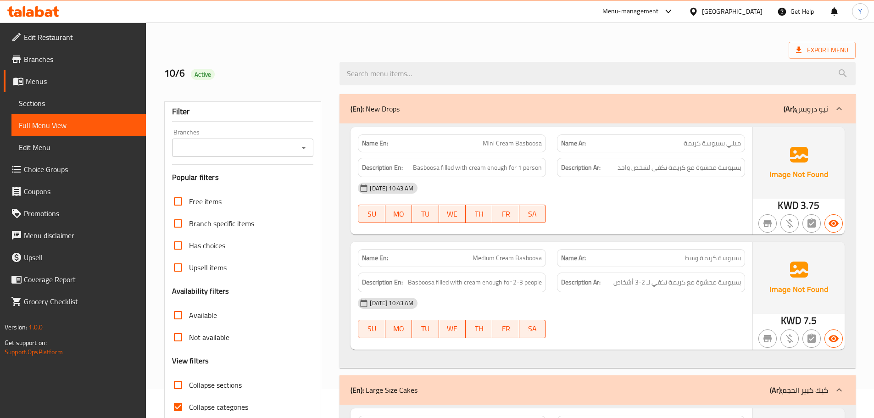
scroll to position [46, 0]
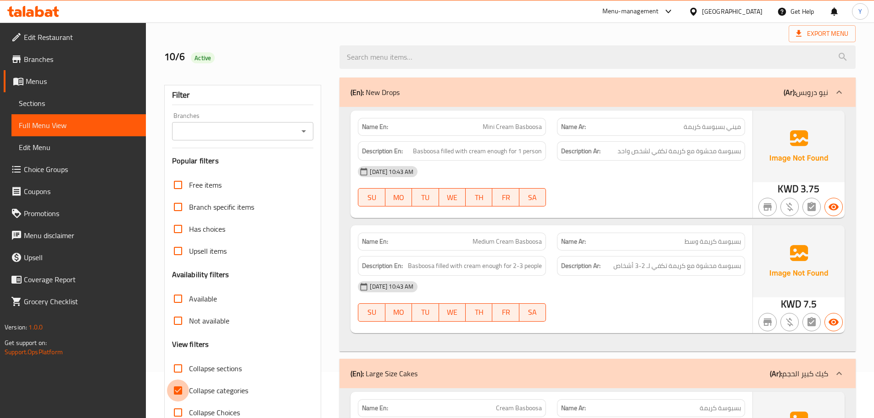
click at [180, 391] on input "Collapse categories" at bounding box center [178, 390] width 22 height 22
checkbox input "false"
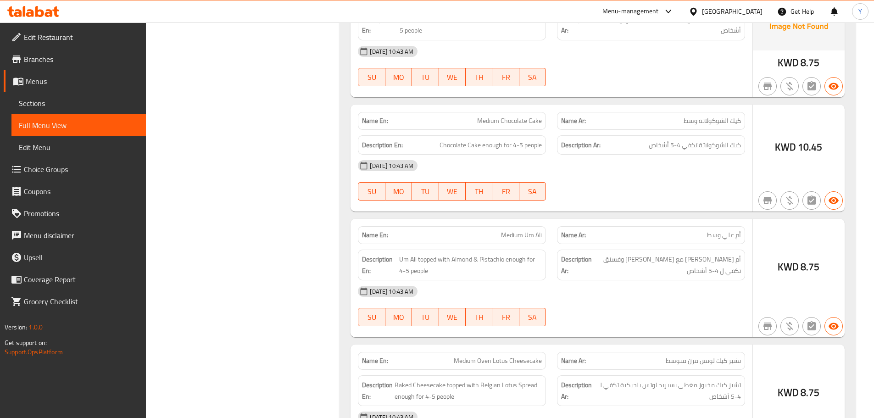
scroll to position [1336, 0]
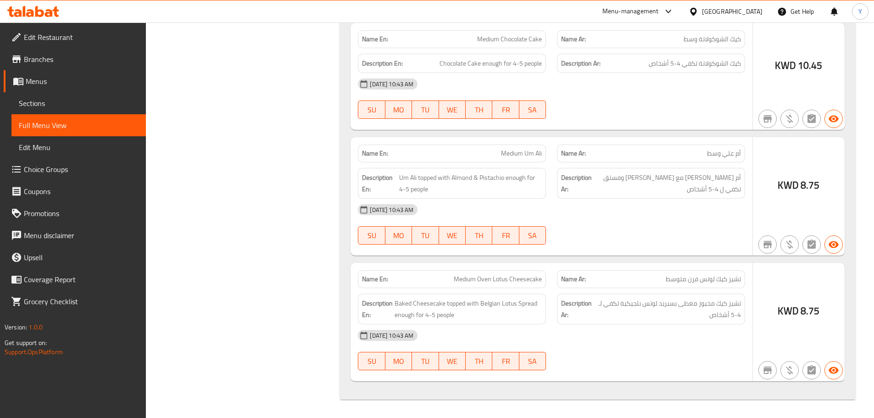
drag, startPoint x: 634, startPoint y: 150, endPoint x: 623, endPoint y: 328, distance: 177.9
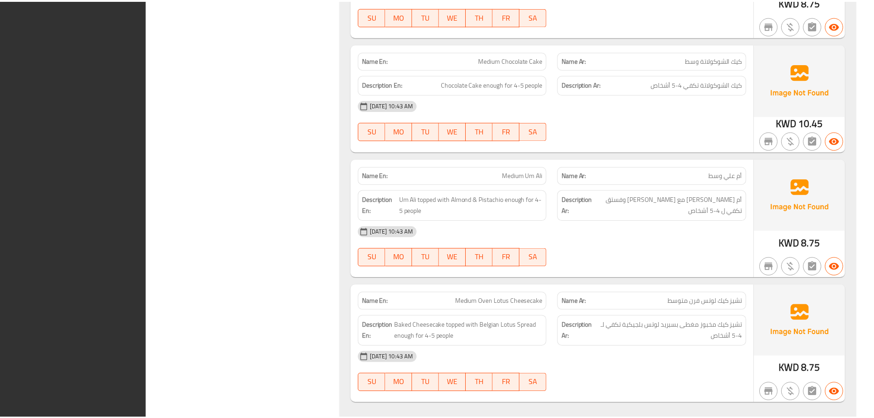
scroll to position [1325, 0]
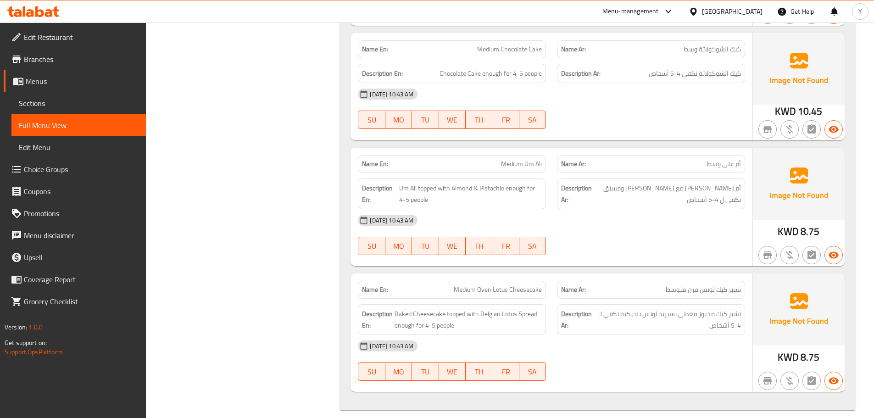
click at [65, 71] on link "Menus" at bounding box center [75, 81] width 142 height 22
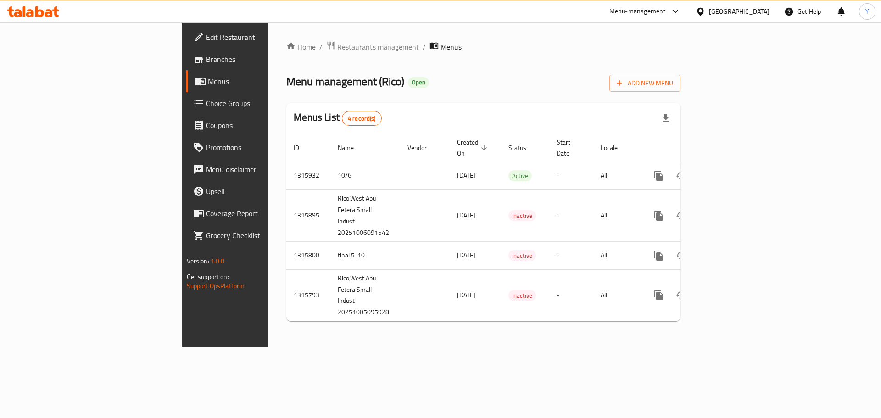
click at [588, 40] on div "Home / Restaurants management / Menus Menu management ( Rico ) Open Add New Men…" at bounding box center [483, 184] width 431 height 324
click at [641, 55] on div "Home / Restaurants management / Menus Menu management ( Rico ) Open Add New Men…" at bounding box center [483, 185] width 394 height 288
drag, startPoint x: 497, startPoint y: 35, endPoint x: 380, endPoint y: 44, distance: 116.9
click at [493, 36] on div "Home / Restaurants management / Menus Menu management ( Rico ) Open Add New Men…" at bounding box center [483, 184] width 431 height 324
click at [206, 65] on span "Branches" at bounding box center [264, 59] width 116 height 11
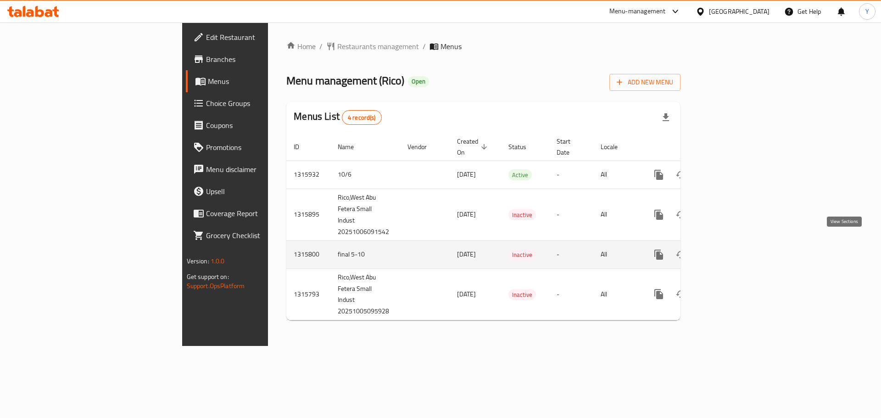
click at [731, 249] on icon "enhanced table" at bounding box center [724, 254] width 11 height 11
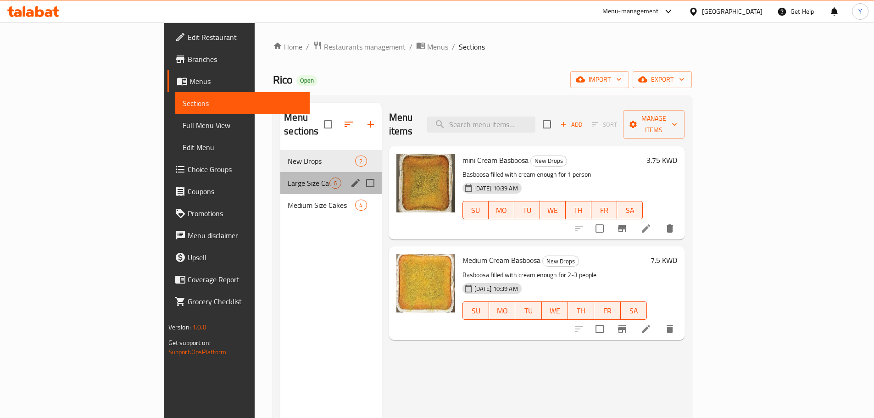
click at [280, 172] on div "Large Size Cakes 6" at bounding box center [330, 183] width 101 height 22
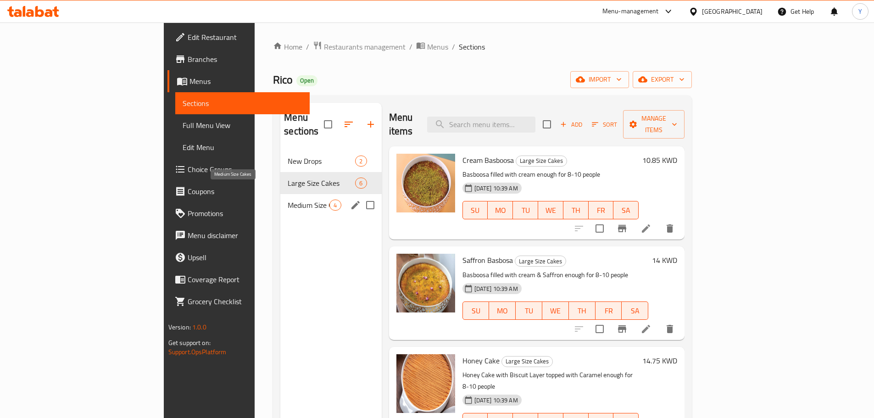
click at [280, 194] on div "Medium Size Cakes 4" at bounding box center [330, 205] width 101 height 22
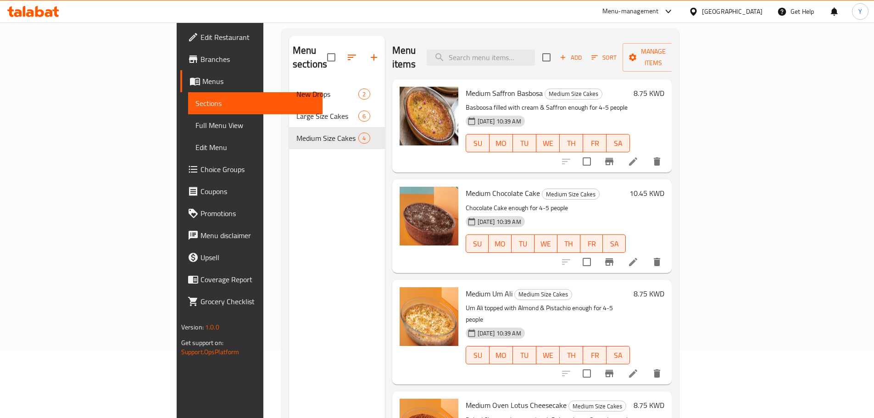
scroll to position [128, 0]
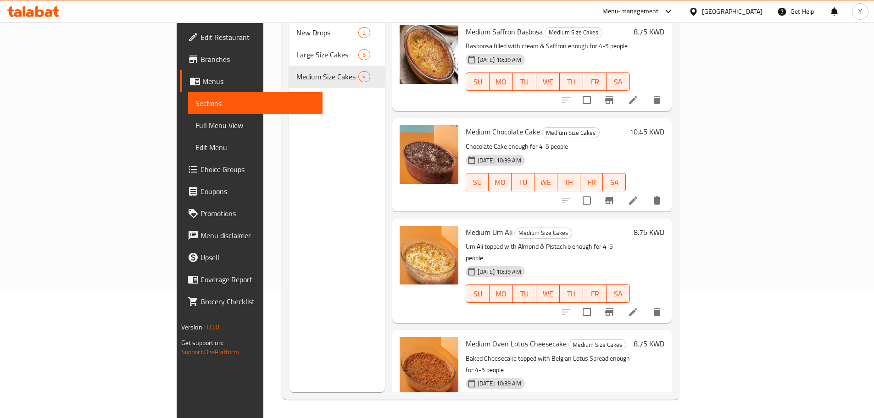
click at [201, 57] on span "Branches" at bounding box center [258, 59] width 115 height 11
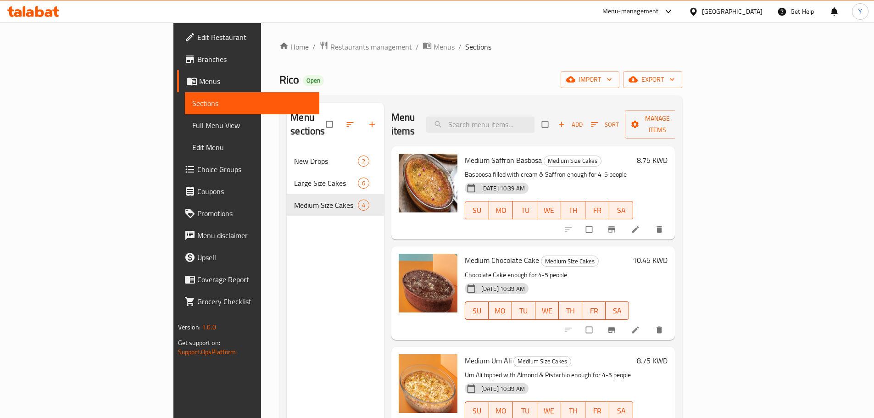
click at [199, 82] on span "Menus" at bounding box center [255, 81] width 113 height 11
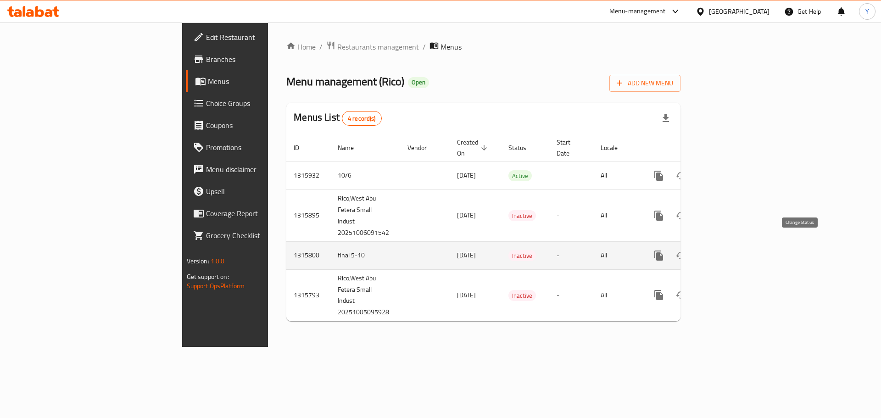
click at [686, 250] on icon "enhanced table" at bounding box center [680, 255] width 11 height 11
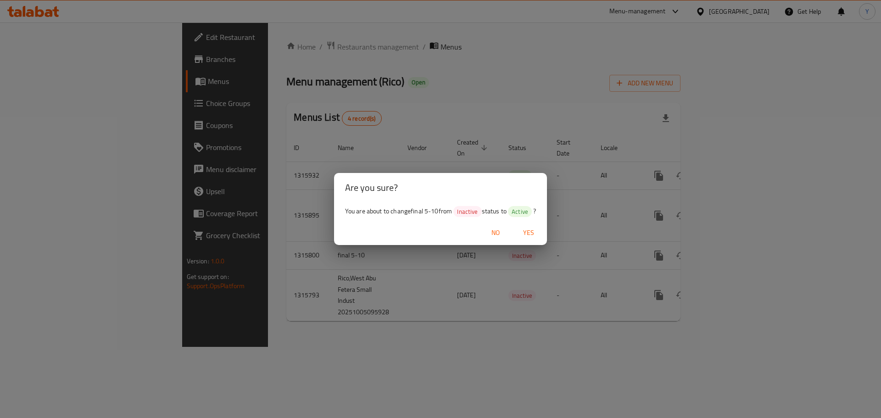
click at [530, 235] on span "Yes" at bounding box center [529, 232] width 22 height 11
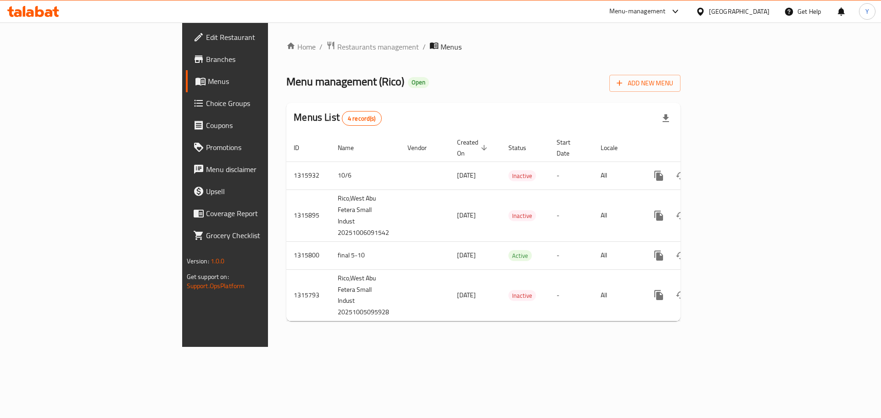
drag, startPoint x: 632, startPoint y: 346, endPoint x: 627, endPoint y: 346, distance: 5.1
click at [632, 346] on div "Home / Restaurants management / Menus Menu management ( Rico ) Open Add New Men…" at bounding box center [483, 184] width 431 height 324
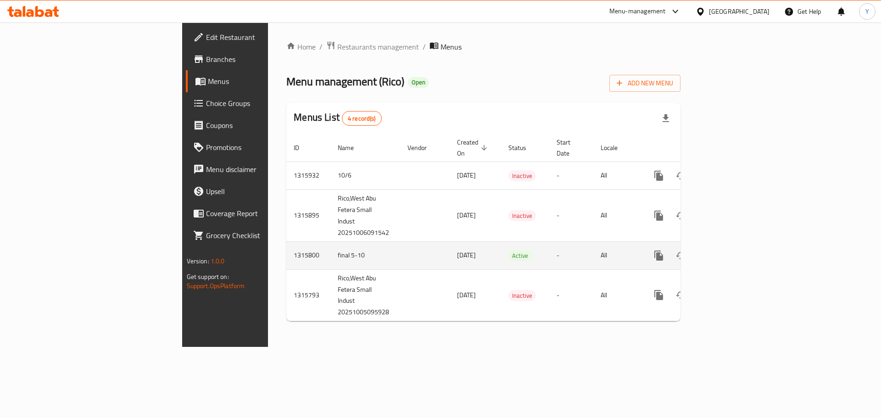
click at [330, 248] on td "final 5-10" at bounding box center [365, 255] width 70 height 28
click at [330, 249] on td "final 5-10" at bounding box center [365, 255] width 70 height 28
click at [330, 248] on td "final 5-10" at bounding box center [365, 255] width 70 height 28
click at [330, 243] on td "final 5-10" at bounding box center [365, 255] width 70 height 28
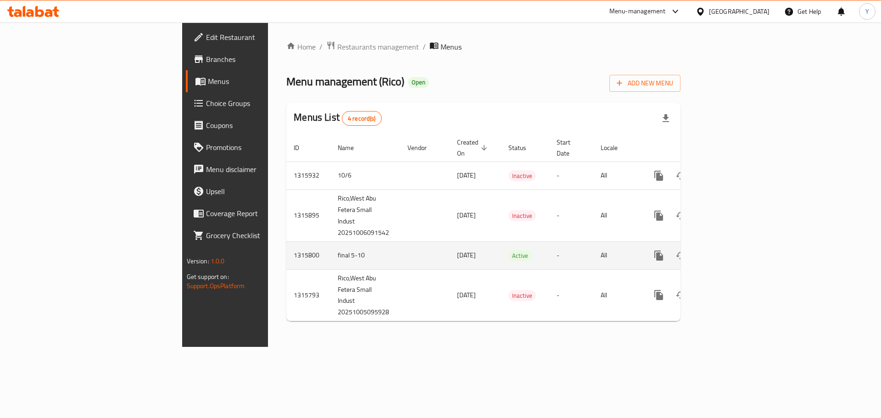
click at [330, 242] on td "final 5-10" at bounding box center [365, 255] width 70 height 28
copy td "final 5-10"
click at [330, 242] on td "final 5-10" at bounding box center [365, 255] width 70 height 28
click at [731, 250] on icon "enhanced table" at bounding box center [724, 255] width 11 height 11
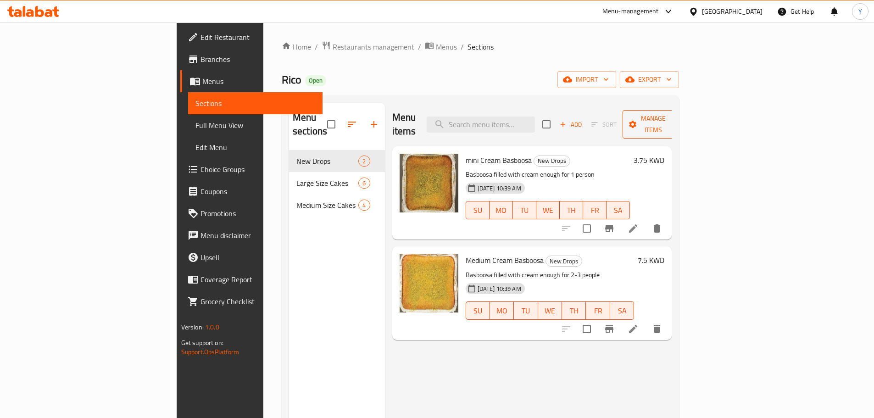
click at [677, 122] on span "Manage items" at bounding box center [653, 124] width 47 height 23
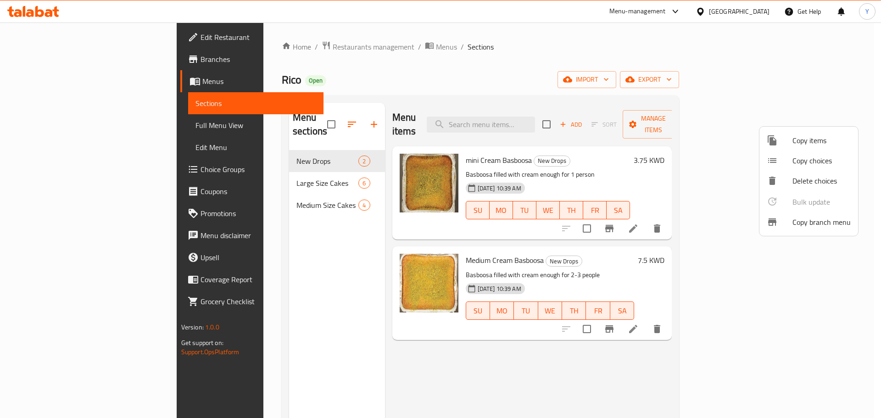
click at [817, 224] on span "Copy branch menu" at bounding box center [821, 222] width 58 height 11
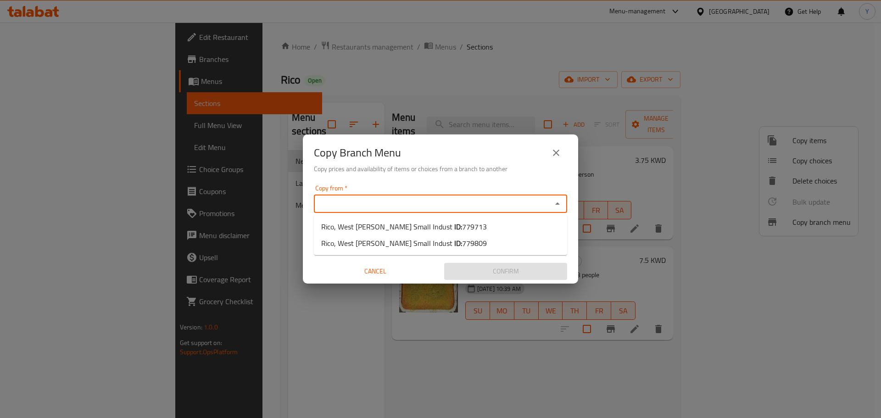
click at [446, 199] on input "Copy from   *" at bounding box center [433, 203] width 233 height 13
click at [373, 202] on input "Copy from   *" at bounding box center [433, 203] width 233 height 13
click at [393, 226] on span "Rico, West Abu Fetera Small Indust ID: 779713" at bounding box center [404, 226] width 166 height 11
type input "Rico, West Abu Fetera Small Indust"
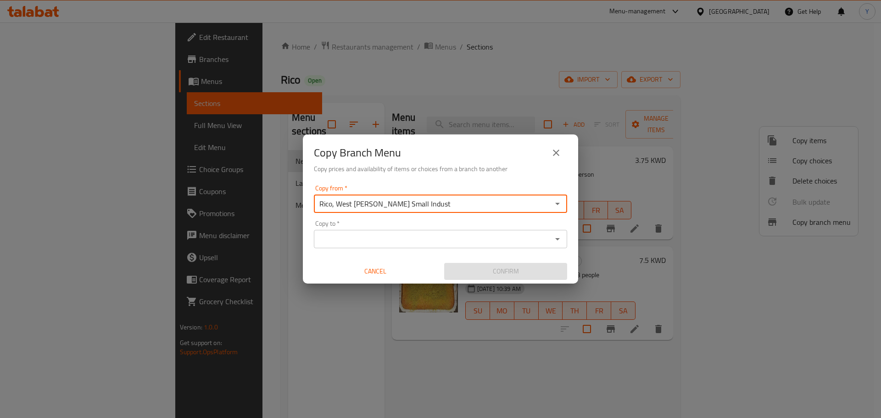
click at [400, 230] on div "Copy to *" at bounding box center [440, 239] width 253 height 18
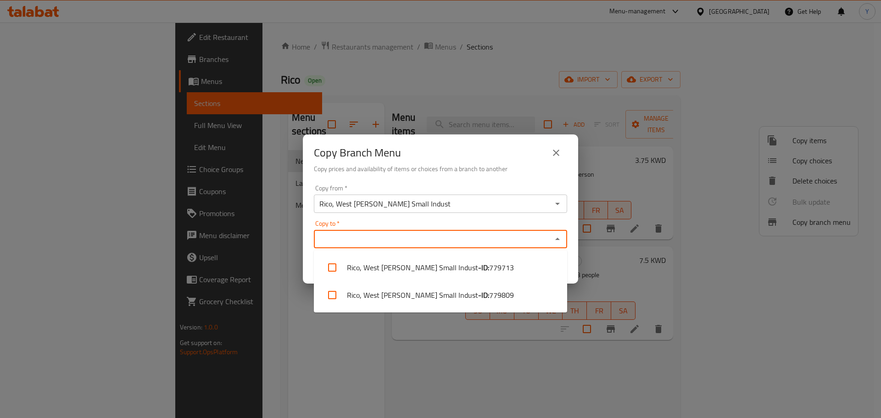
click at [432, 245] on input "Copy to   *" at bounding box center [433, 239] width 233 height 13
click at [499, 293] on li "Rico, West Abu Fetera Small Indust - ID: 779809" at bounding box center [440, 295] width 253 height 28
checkbox input "true"
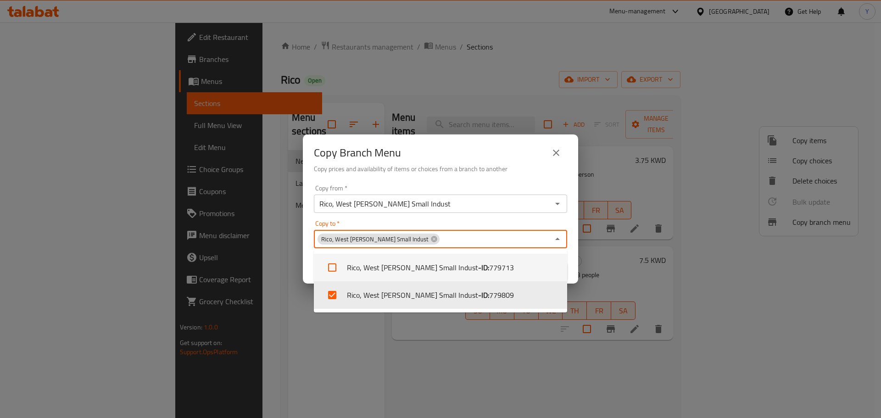
click at [470, 167] on h6 "Copy prices and availability of items or choices from a branch to another" at bounding box center [440, 169] width 253 height 10
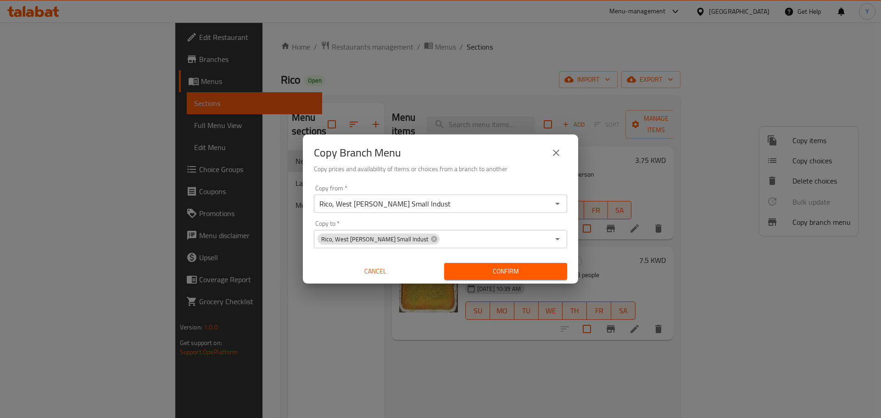
click at [525, 271] on span "Confirm" at bounding box center [506, 271] width 108 height 11
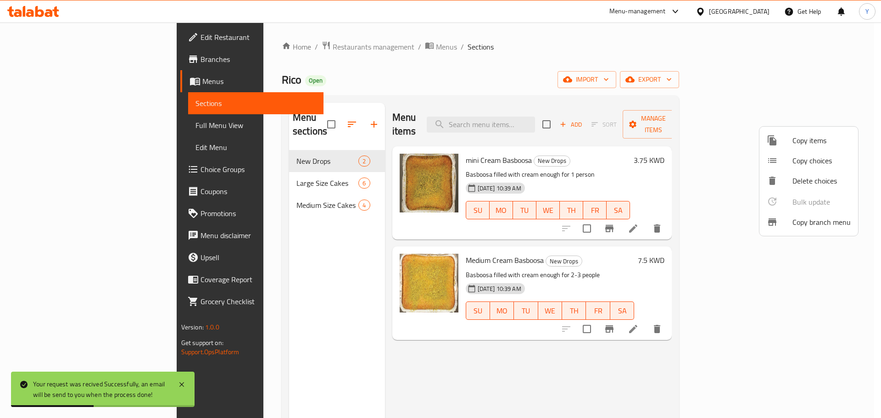
click at [850, 72] on div at bounding box center [440, 209] width 881 height 418
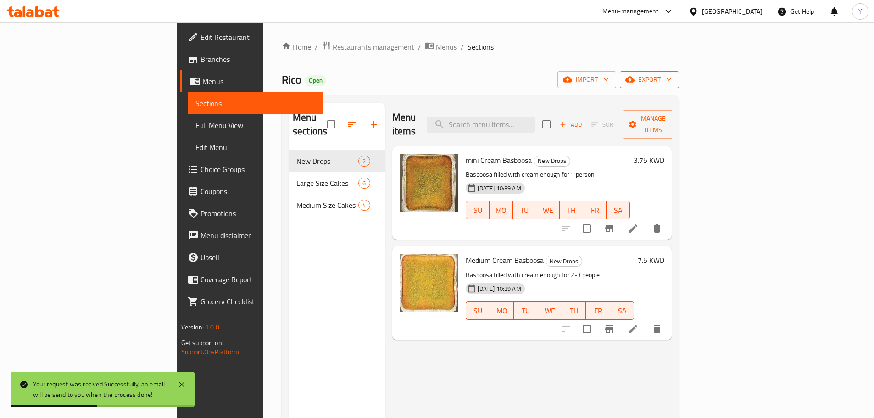
click at [674, 77] on icon "button" at bounding box center [668, 79] width 9 height 9
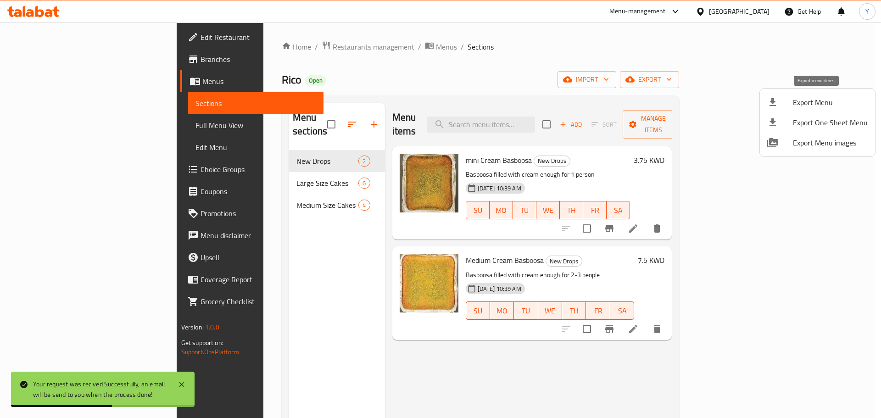
click at [815, 98] on span "Export Menu" at bounding box center [830, 102] width 75 height 11
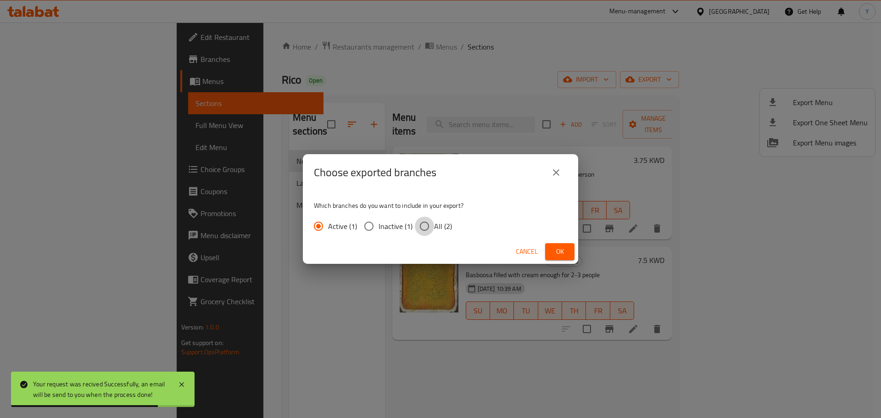
click at [423, 227] on input "All (2)" at bounding box center [424, 226] width 19 height 19
radio input "true"
click at [562, 254] on span "Ok" at bounding box center [559, 251] width 15 height 11
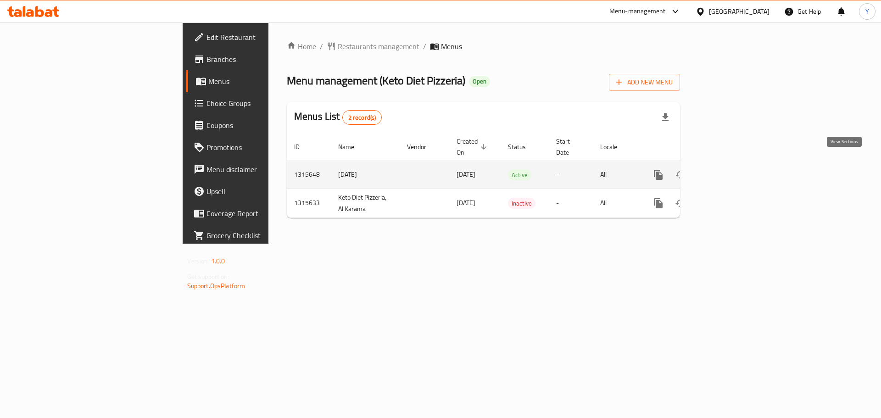
click at [729, 171] on icon "enhanced table" at bounding box center [724, 175] width 8 height 8
click at [730, 170] on icon "enhanced table" at bounding box center [724, 175] width 11 height 11
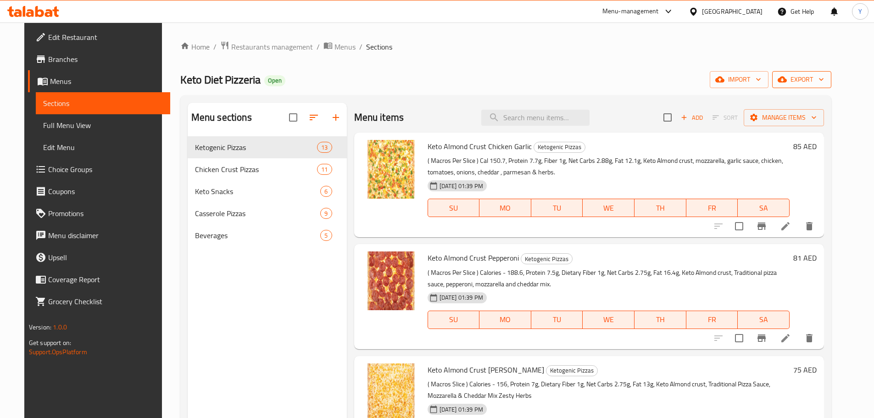
click at [819, 80] on span "export" at bounding box center [802, 79] width 45 height 11
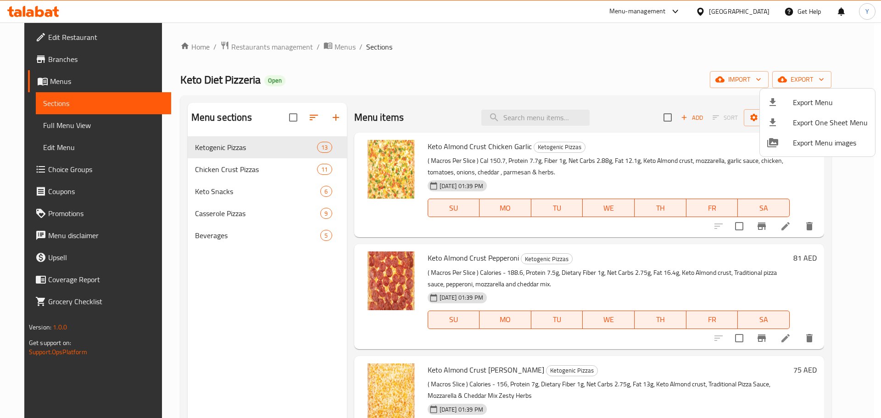
click at [786, 105] on div at bounding box center [780, 102] width 26 height 11
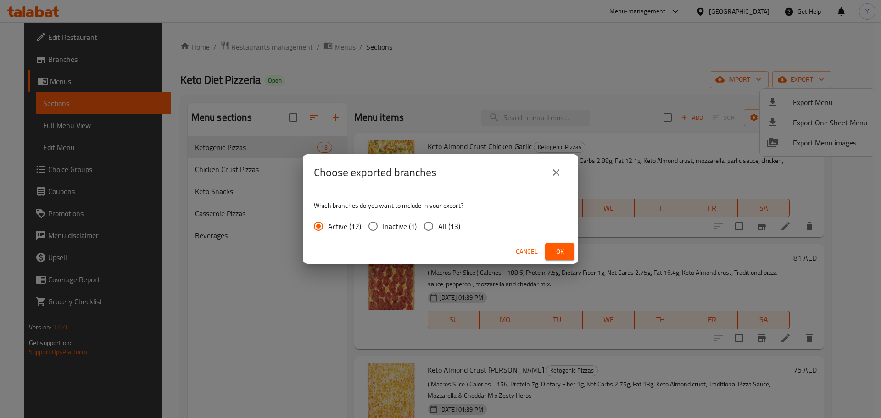
click at [446, 229] on span "All (13)" at bounding box center [449, 226] width 22 height 11
click at [438, 229] on input "All (13)" at bounding box center [428, 226] width 19 height 19
radio input "true"
click at [561, 253] on span "Ok" at bounding box center [559, 251] width 15 height 11
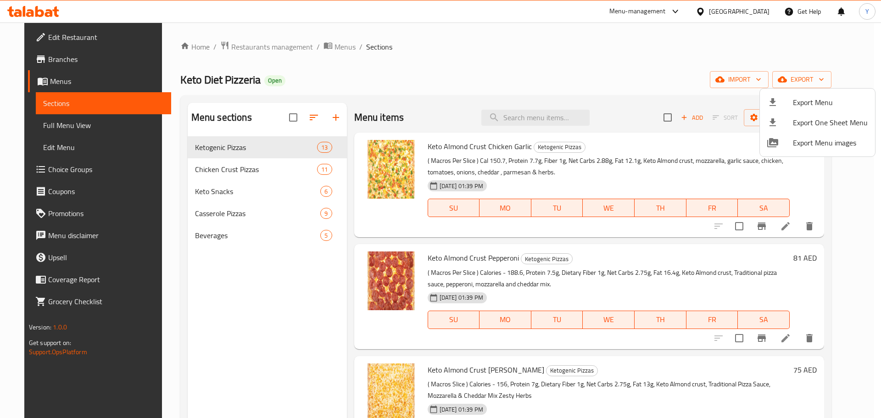
click at [636, 62] on div at bounding box center [440, 209] width 881 height 418
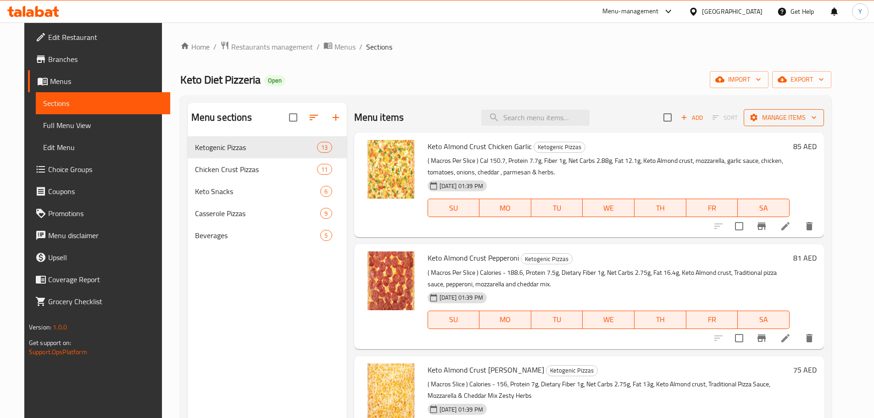
click at [802, 122] on span "Manage items" at bounding box center [784, 117] width 66 height 11
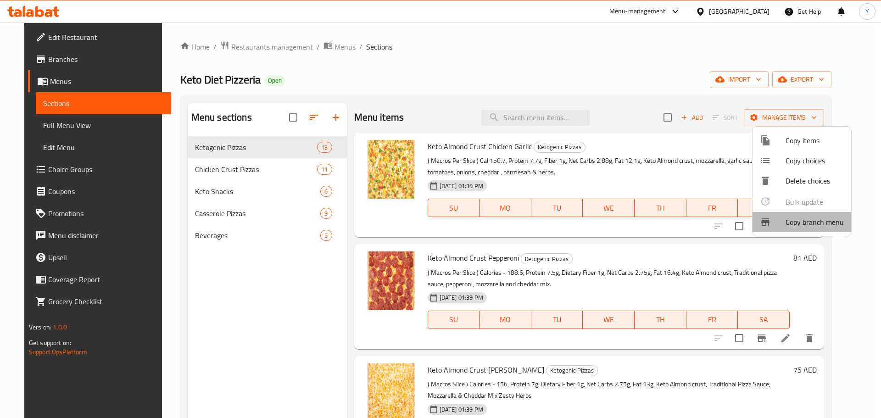
click at [805, 223] on span "Copy branch menu" at bounding box center [815, 222] width 58 height 11
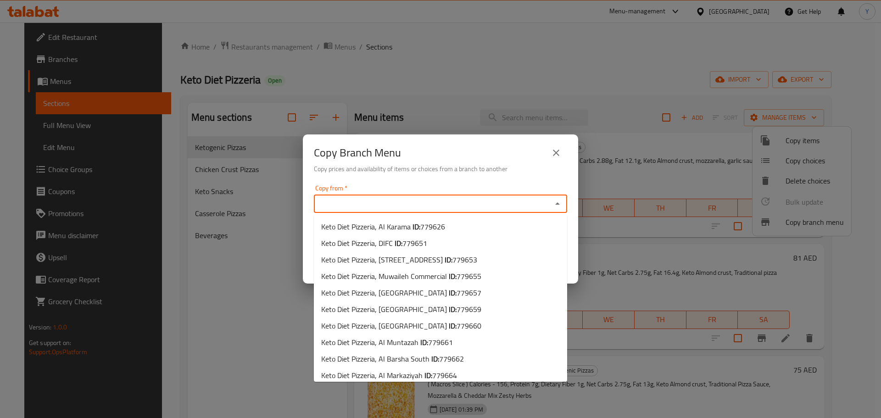
click at [420, 207] on input "Copy from   *" at bounding box center [433, 203] width 233 height 13
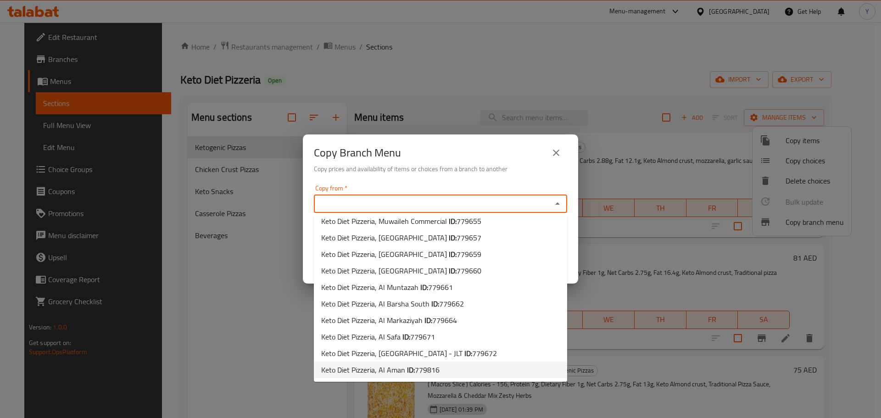
click at [402, 372] on span "Keto Diet Pizzeria, [PERSON_NAME] ID: 779816" at bounding box center [380, 369] width 118 height 11
type input "Keto Diet Pizzeria, Al Aman"
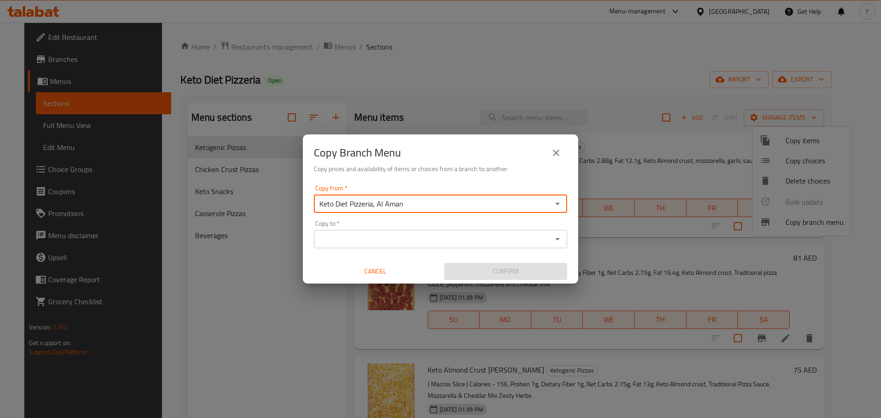
click at [391, 230] on div "Copy to *" at bounding box center [440, 239] width 253 height 18
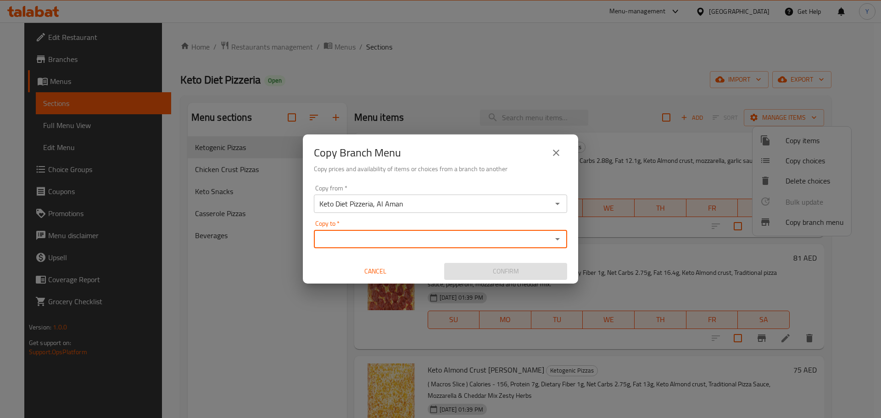
paste input "Keto Diet Pizzeria, Al Barsha South"
type input "Keto Diet Pizzeria, Al Barsha South"
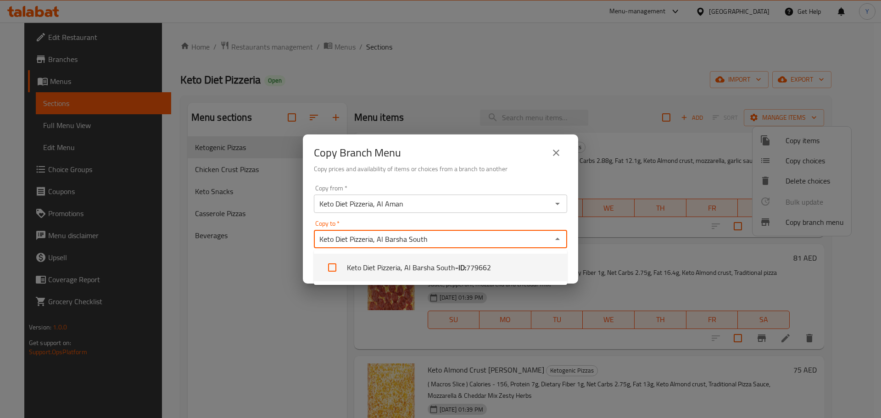
click at [468, 262] on span "779662" at bounding box center [478, 267] width 25 height 11
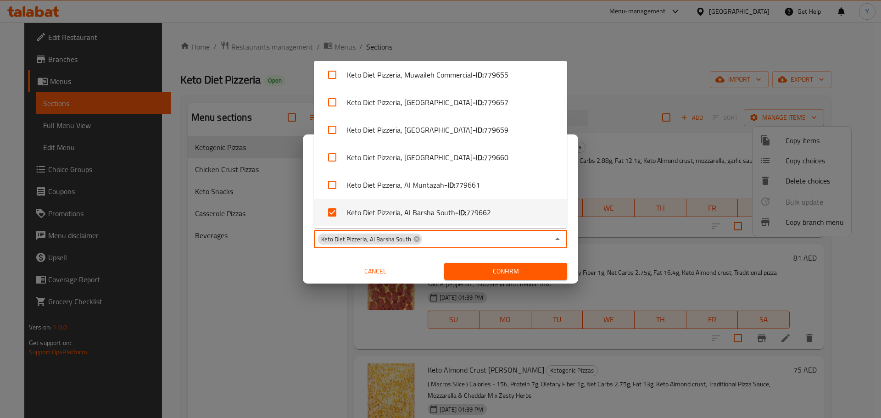
click at [557, 257] on div "Copy from   * Keto Diet Pizzeria, [PERSON_NAME] Copy from * Copy to   * Keto Di…" at bounding box center [440, 232] width 275 height 102
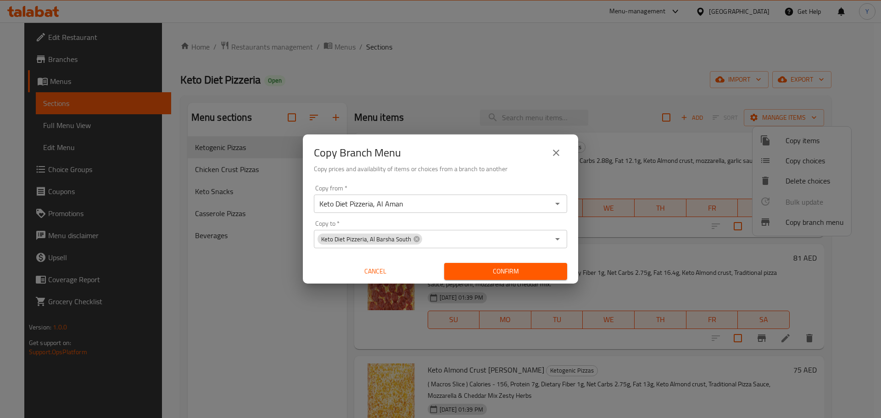
click at [528, 270] on span "Confirm" at bounding box center [506, 271] width 108 height 11
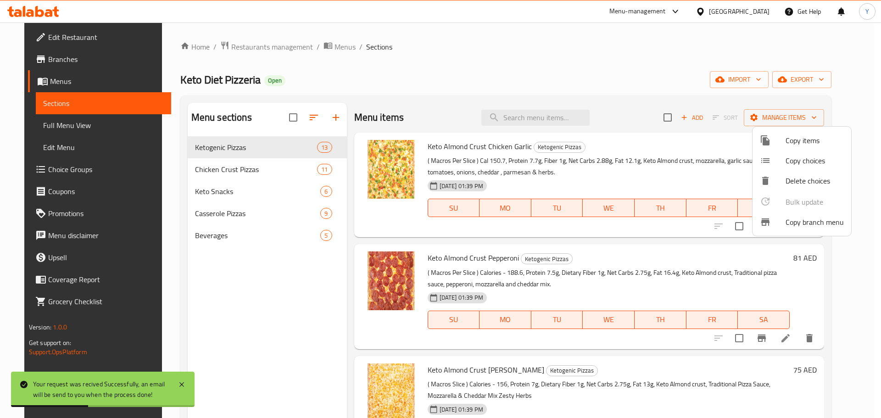
click at [848, 77] on div at bounding box center [440, 209] width 881 height 418
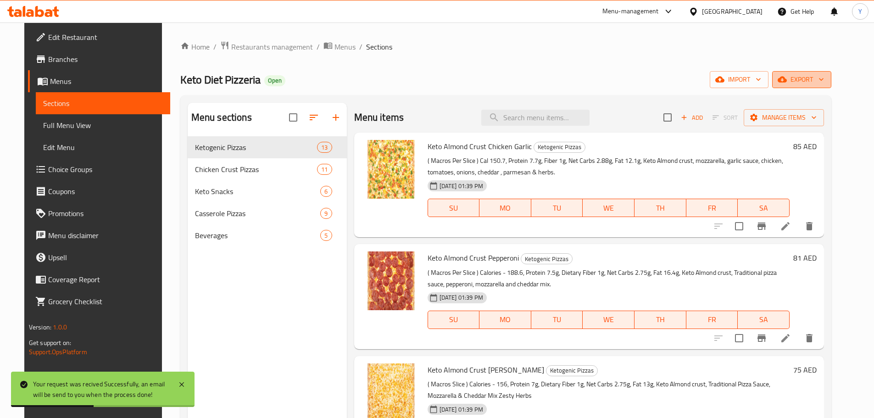
click at [824, 74] on span "export" at bounding box center [802, 79] width 45 height 11
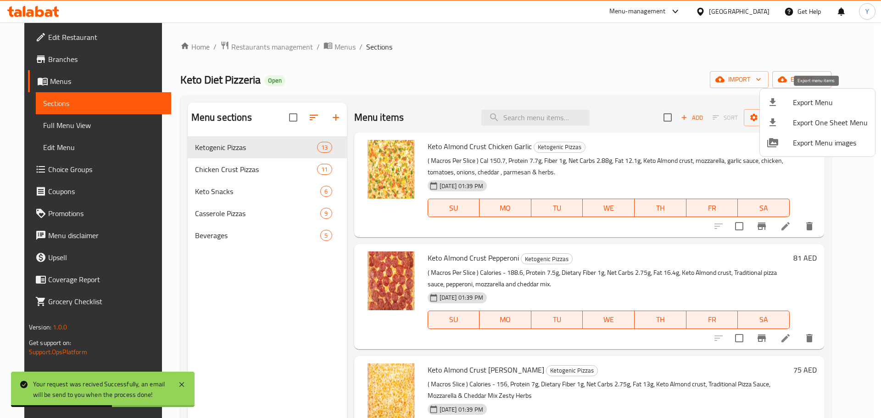
click at [821, 105] on span "Export Menu" at bounding box center [830, 102] width 75 height 11
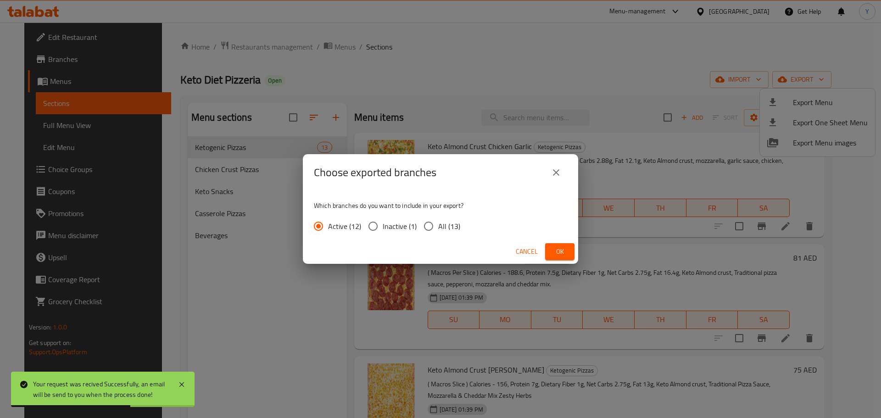
click at [447, 225] on span "All (13)" at bounding box center [449, 226] width 22 height 11
click at [438, 225] on input "All (13)" at bounding box center [428, 226] width 19 height 19
radio input "true"
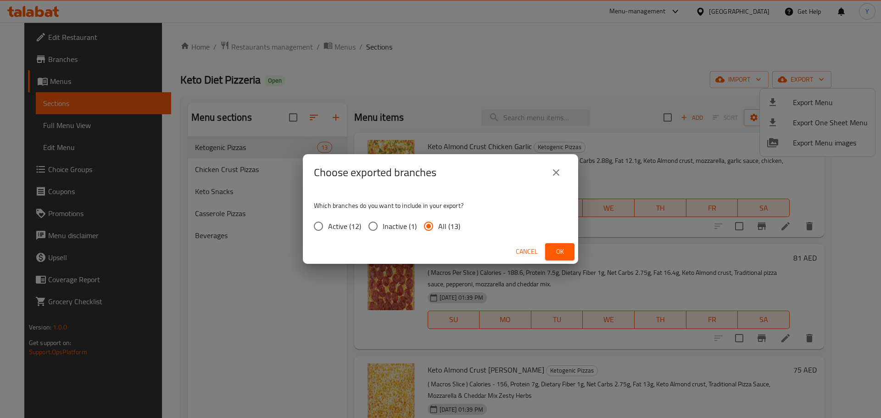
click at [575, 255] on div "Cancel Ok" at bounding box center [440, 252] width 275 height 24
click at [566, 246] on span "Ok" at bounding box center [559, 251] width 15 height 11
